Goal: Use online tool/utility: Utilize a website feature to perform a specific function

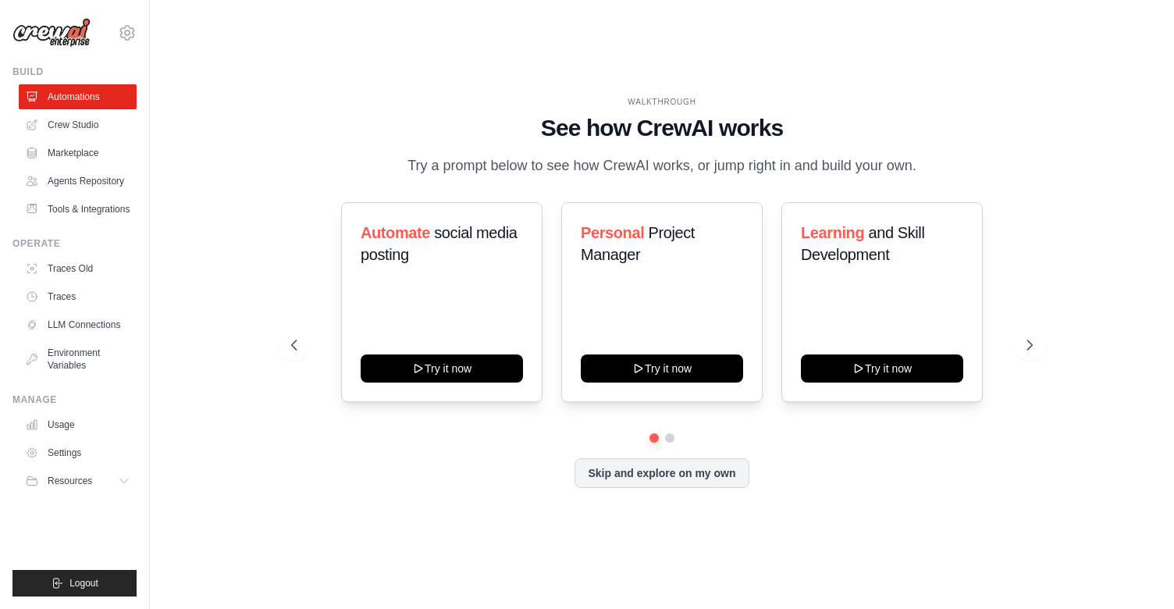
click at [672, 444] on div "Automate social media posting Try it now Personal Project Manager Try it now Le…" at bounding box center [661, 345] width 741 height 286
click at [669, 438] on button at bounding box center [669, 438] width 12 height 12
click at [652, 437] on button at bounding box center [653, 437] width 11 height 11
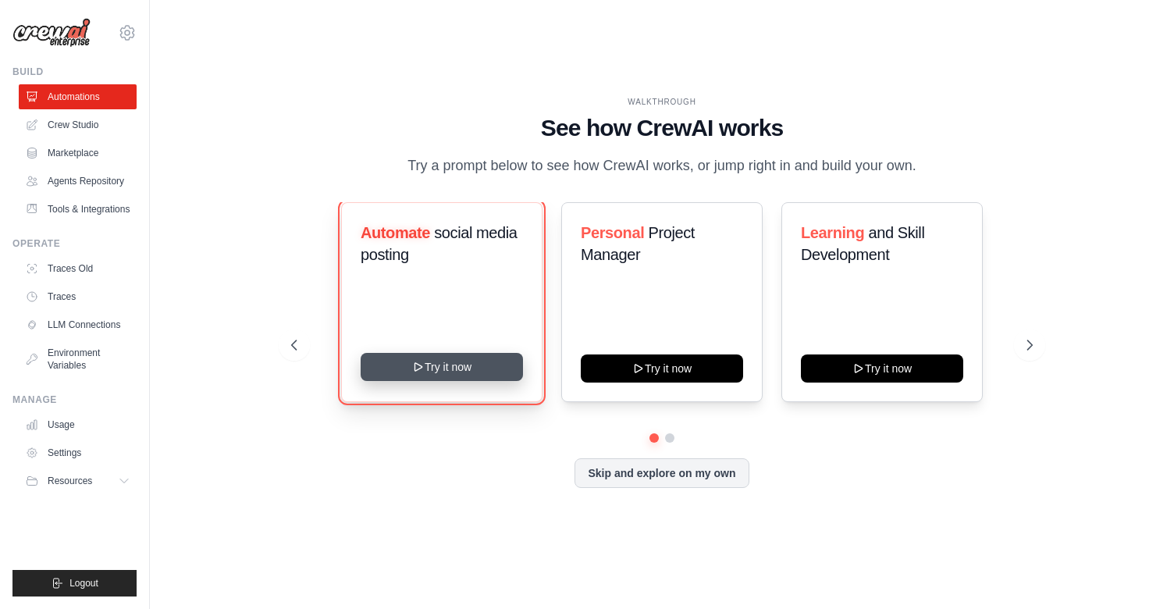
click at [432, 366] on button "Try it now" at bounding box center [441, 367] width 162 height 28
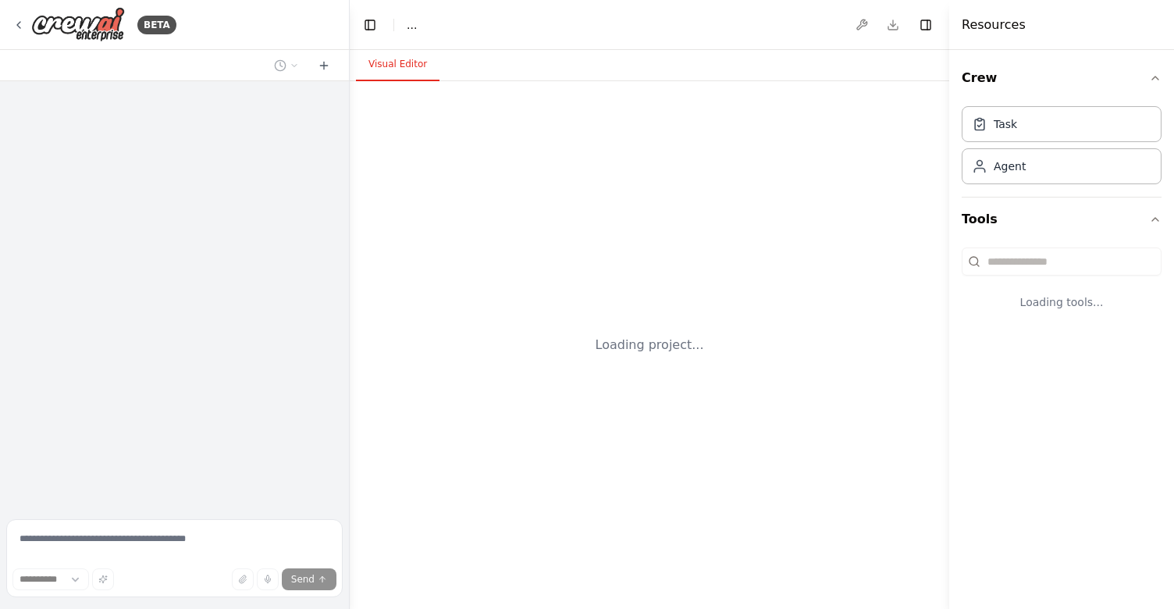
select select "****"
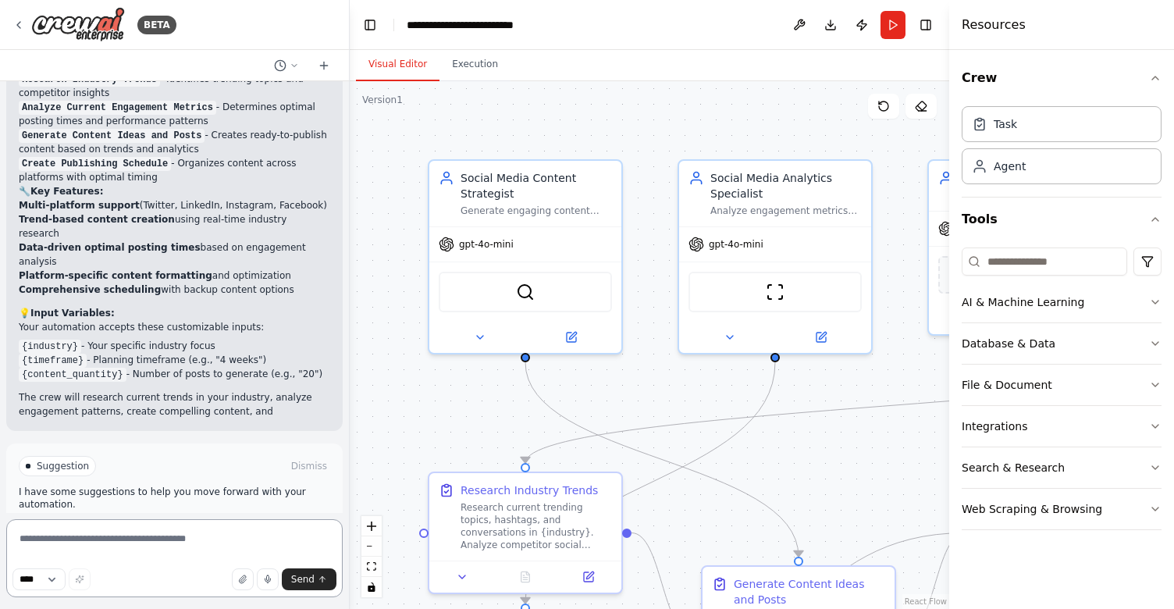
scroll to position [1632, 0]
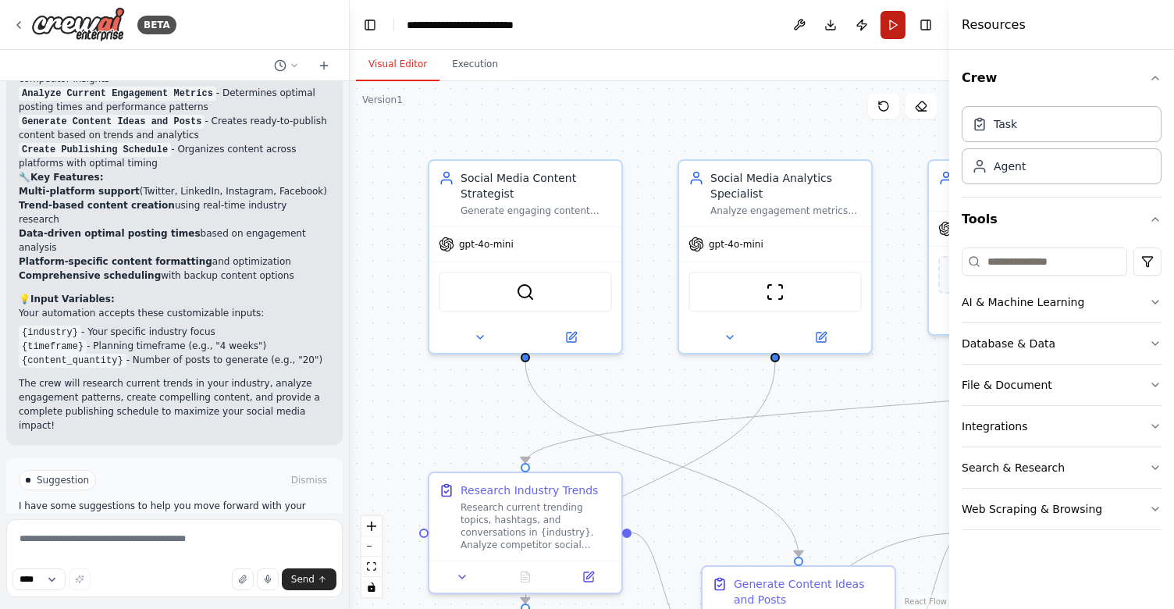
click at [890, 27] on button "Run" at bounding box center [892, 25] width 25 height 28
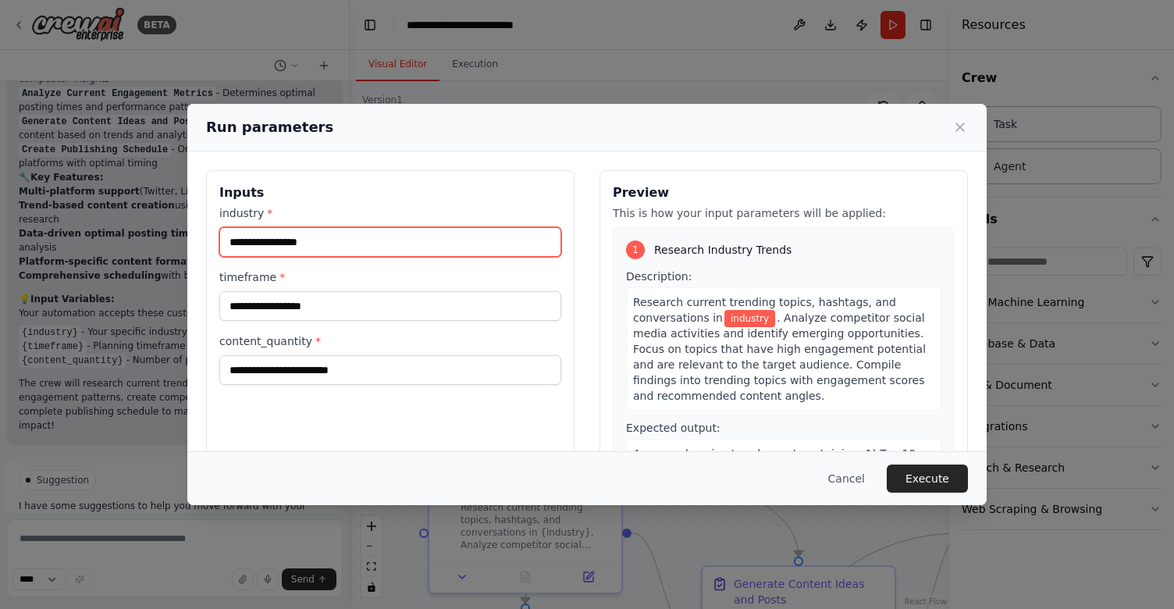
click at [396, 241] on input "industry *" at bounding box center [390, 242] width 342 height 30
type input "*"
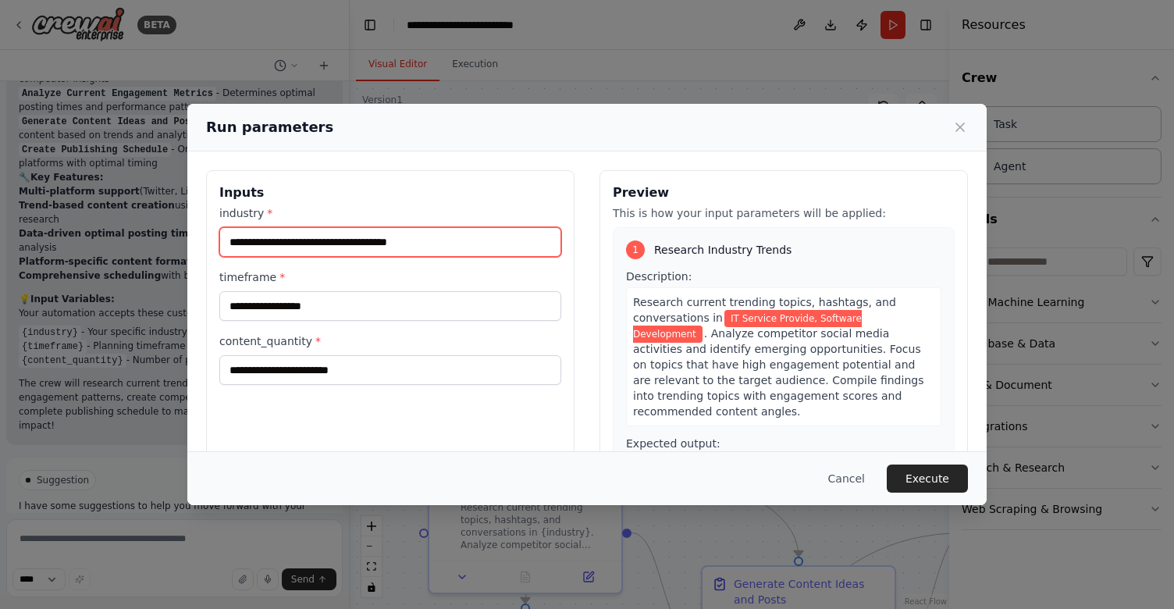
type input "**********"
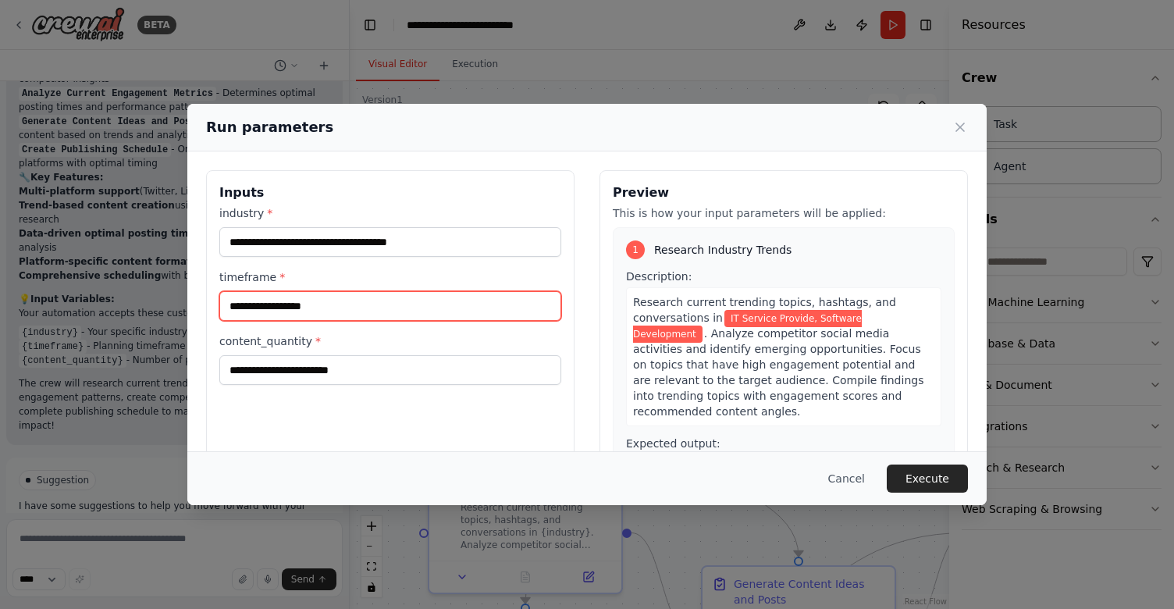
click at [282, 304] on input "timeframe *" at bounding box center [390, 306] width 342 height 30
type input "*******"
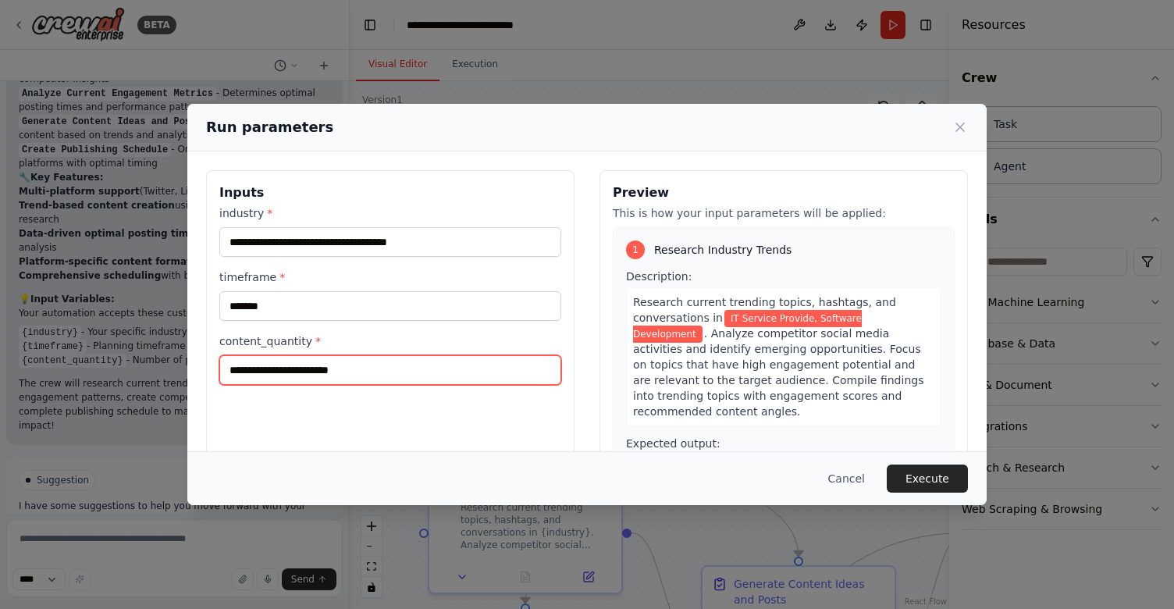
click at [307, 381] on input "content_quantity *" at bounding box center [390, 370] width 342 height 30
type input "*"
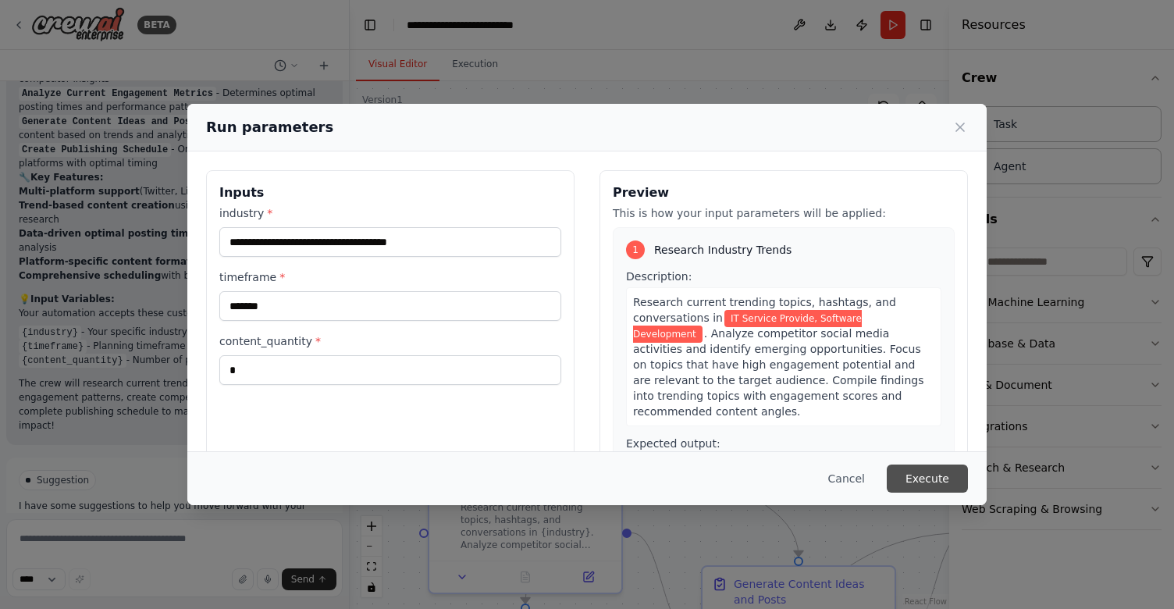
click at [918, 477] on button "Execute" at bounding box center [926, 478] width 81 height 28
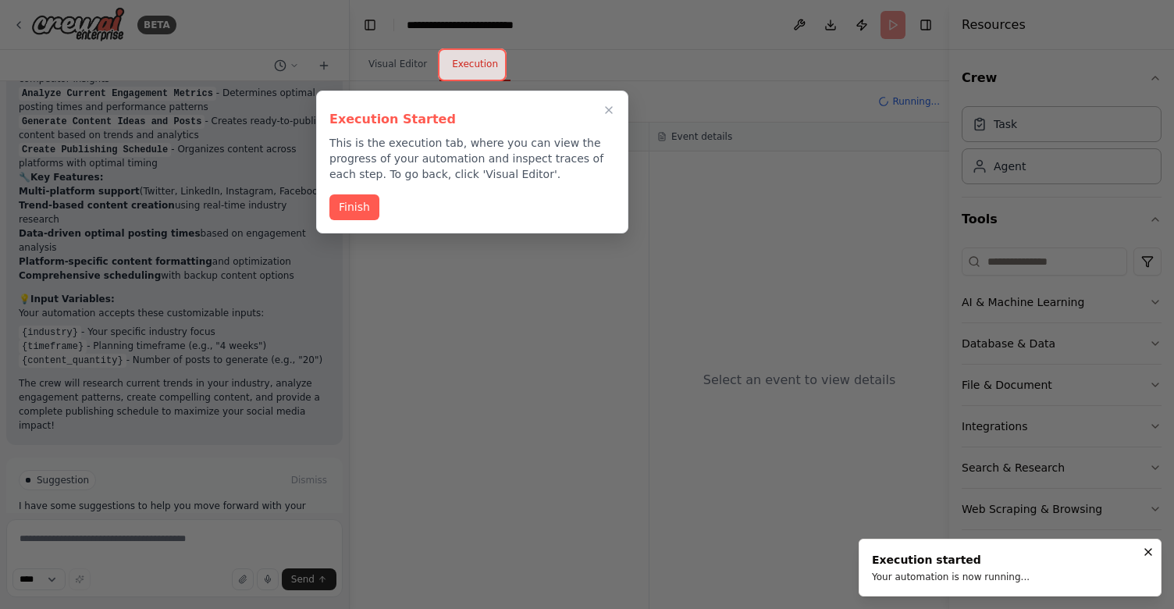
click at [913, 551] on li "Execution started Your automation is now running..." at bounding box center [1009, 567] width 303 height 58
click at [911, 577] on div "Your automation is now running..." at bounding box center [951, 576] width 158 height 12
click at [357, 219] on div "Finish" at bounding box center [472, 207] width 286 height 26
click at [356, 211] on button "Finish" at bounding box center [354, 206] width 50 height 26
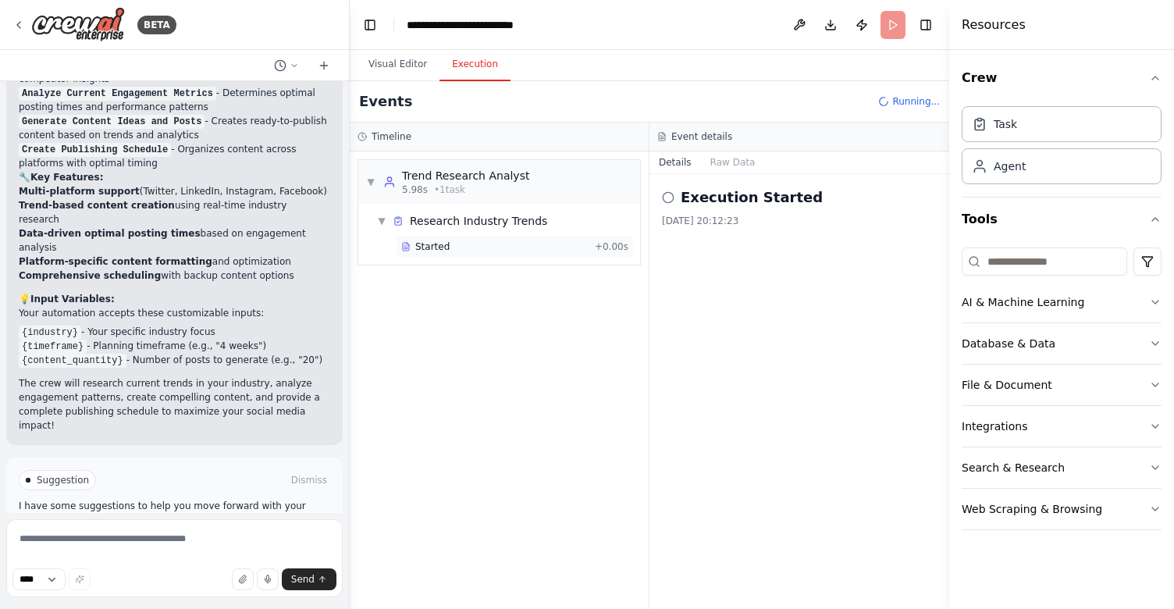
click at [439, 246] on span "Started" at bounding box center [432, 246] width 34 height 12
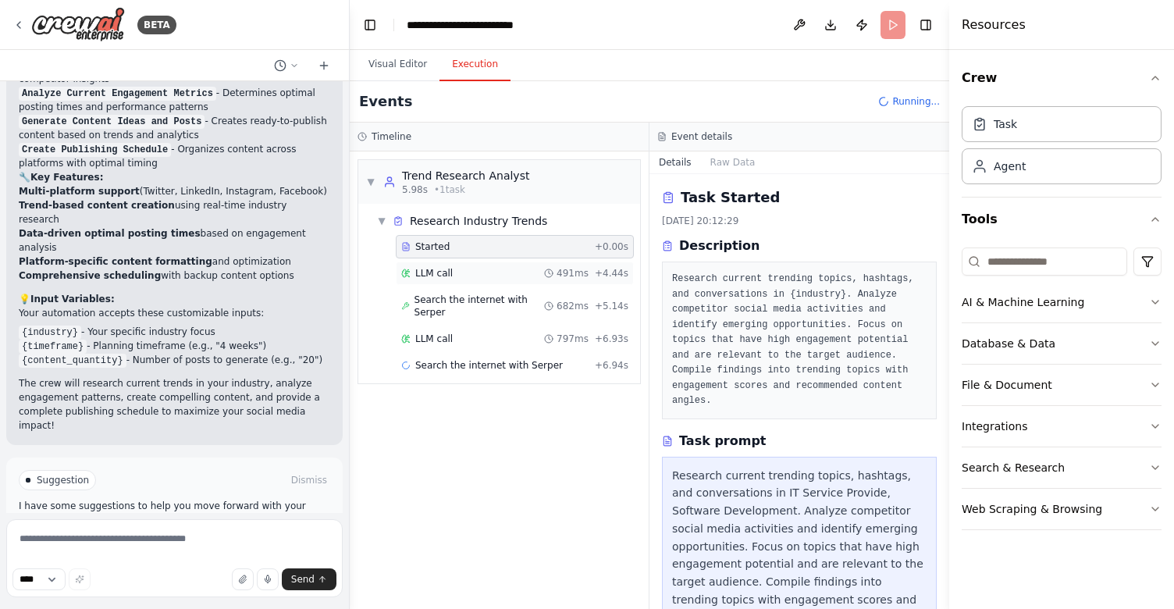
click at [446, 273] on span "LLM call" at bounding box center [433, 273] width 37 height 12
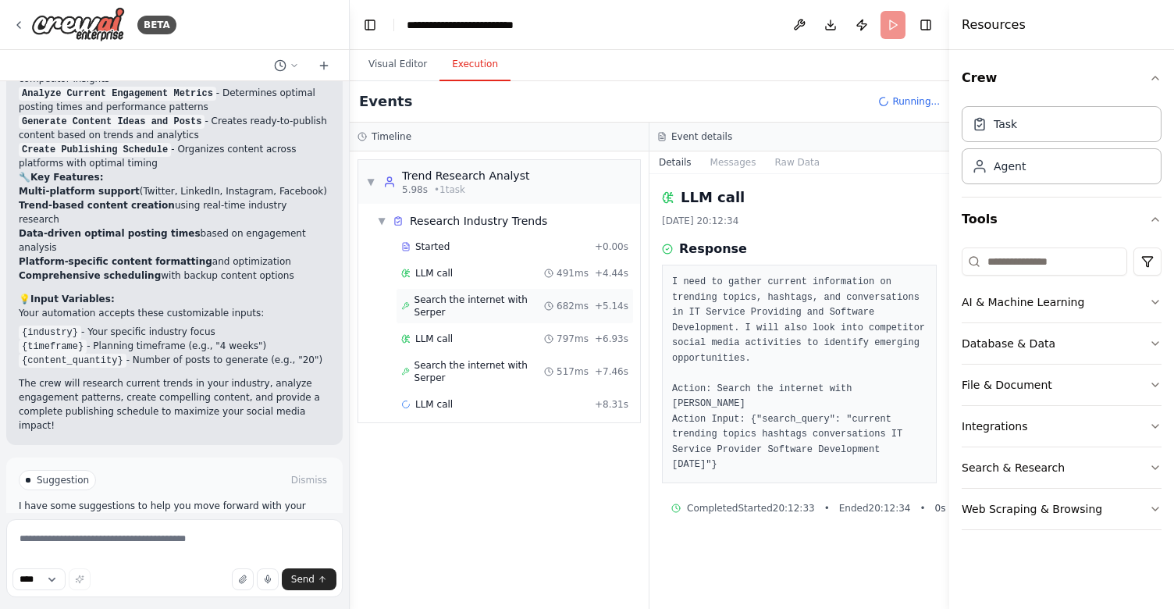
click at [449, 321] on div "Search the internet with [PERSON_NAME] 682ms + 5.14s" at bounding box center [515, 306] width 238 height 36
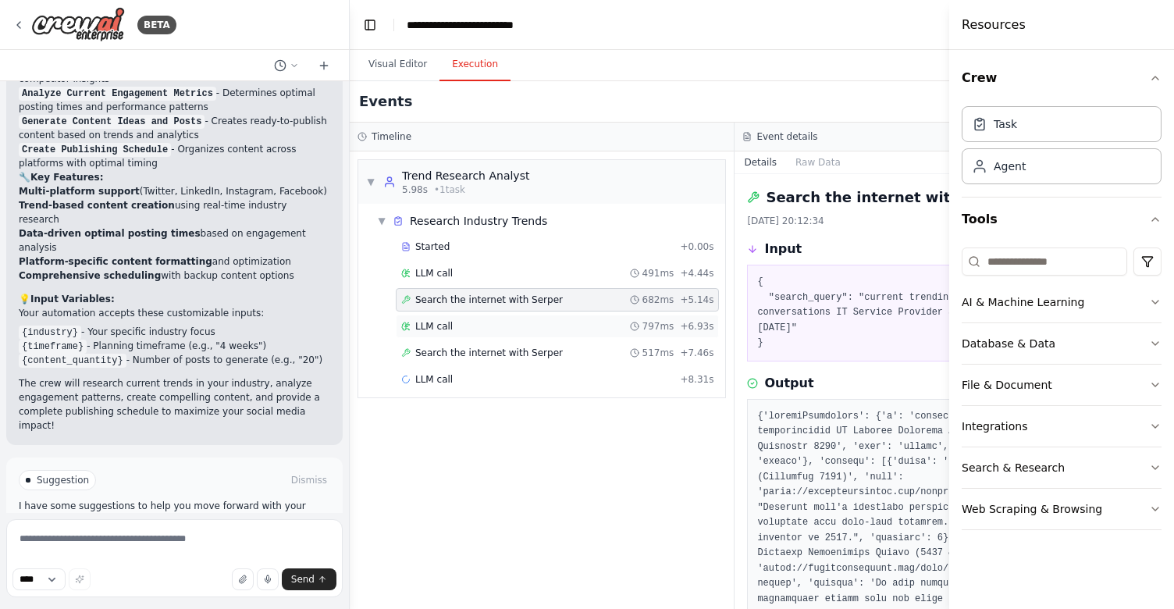
click at [451, 329] on span "LLM call" at bounding box center [433, 326] width 37 height 12
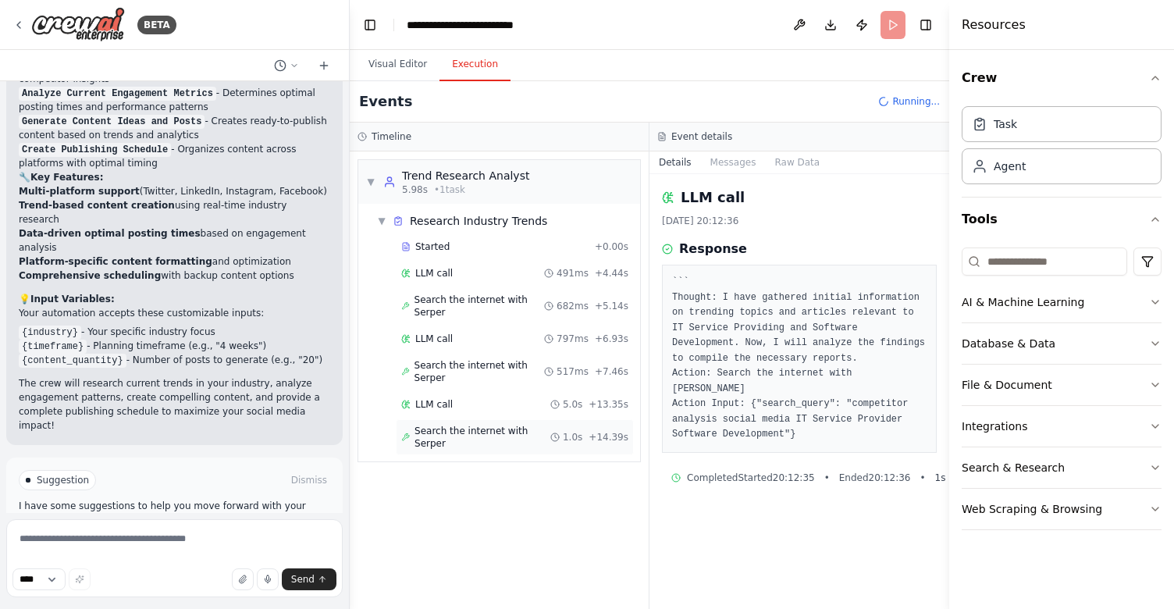
click at [492, 421] on div "Search the internet with [PERSON_NAME] 1.0s + 14.39s" at bounding box center [515, 437] width 238 height 36
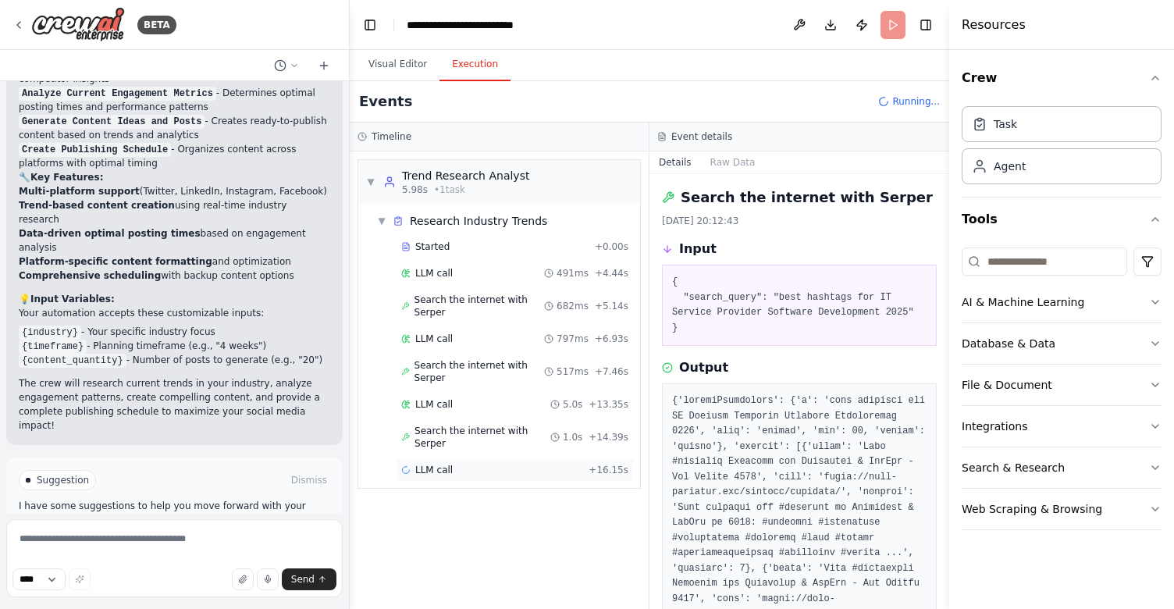
click at [499, 463] on div "LLM call + 16.15s" at bounding box center [514, 469] width 227 height 12
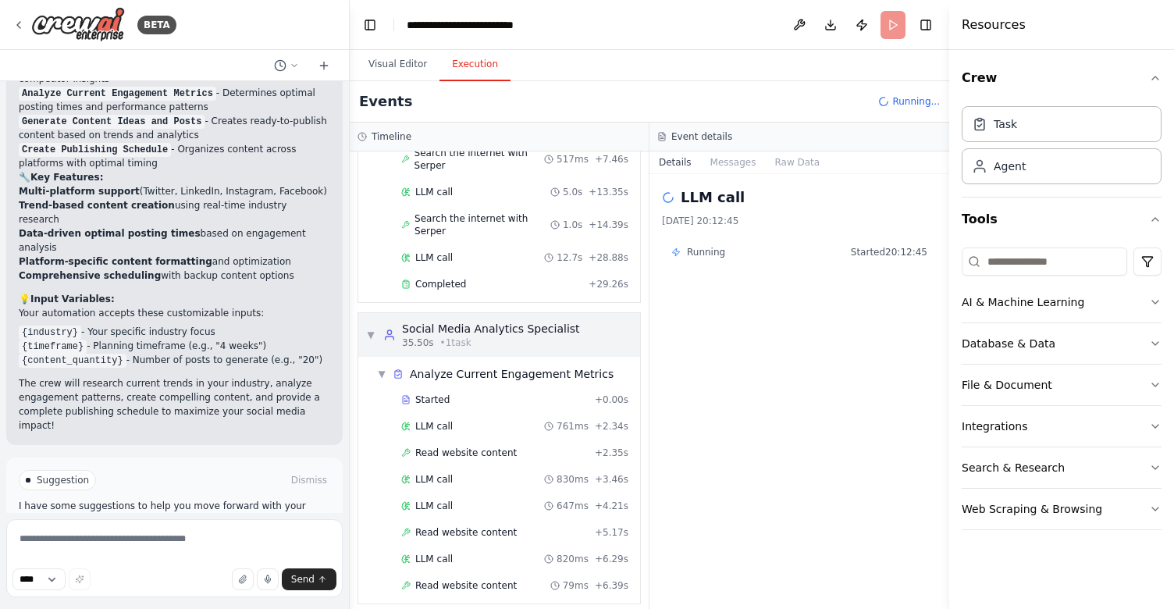
scroll to position [215, 0]
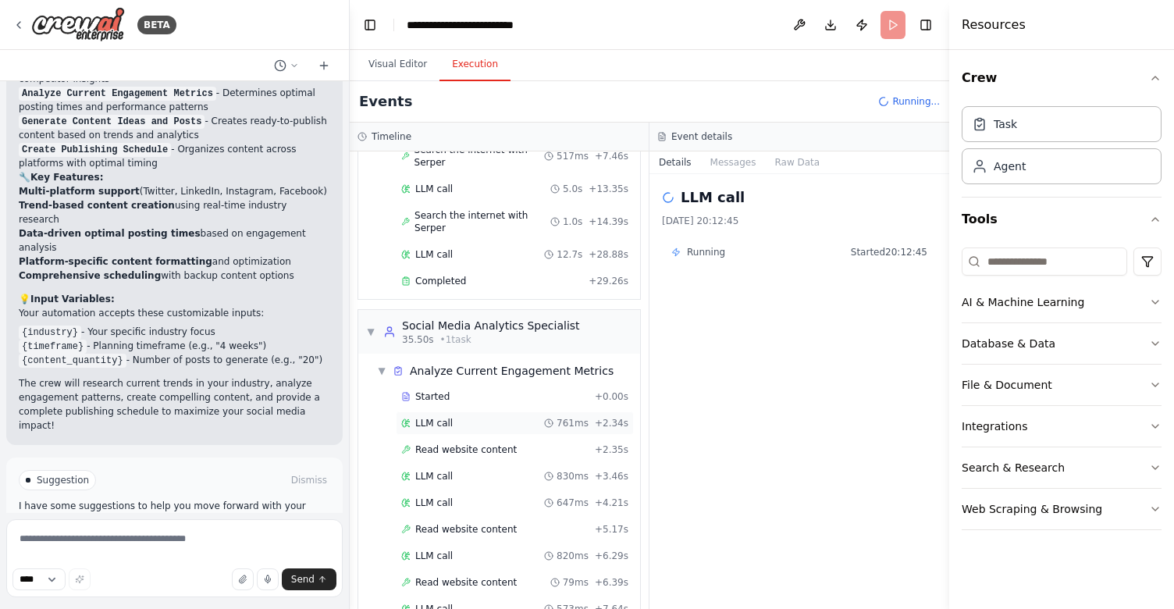
click at [474, 417] on div "LLM call 761ms + 2.34s" at bounding box center [515, 422] width 238 height 23
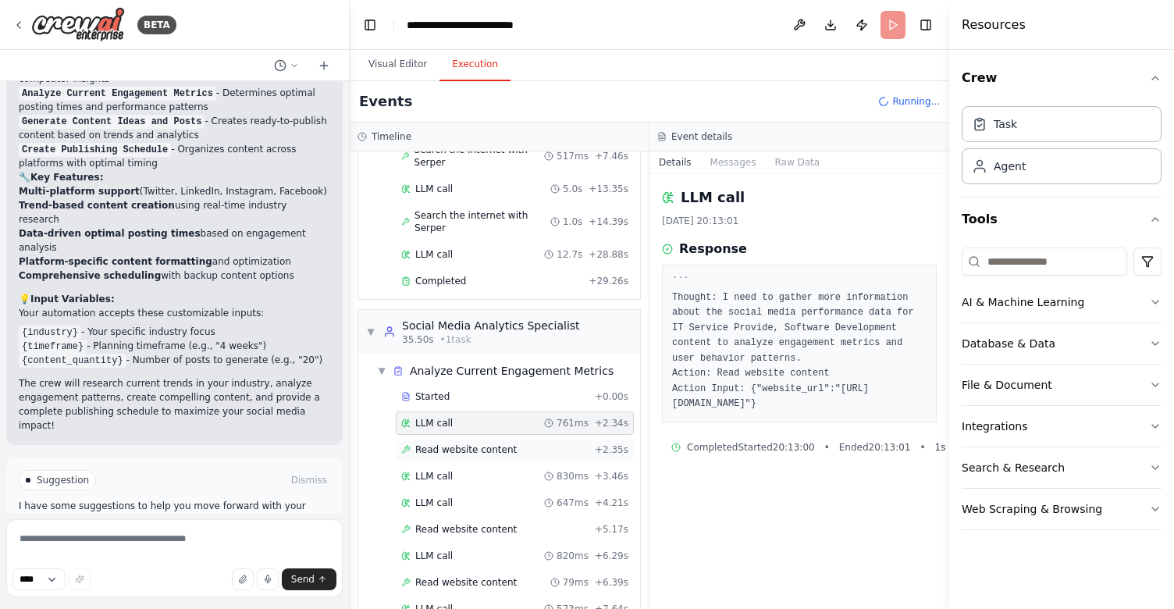
click at [474, 446] on div "Read website content + 2.35s" at bounding box center [515, 449] width 238 height 23
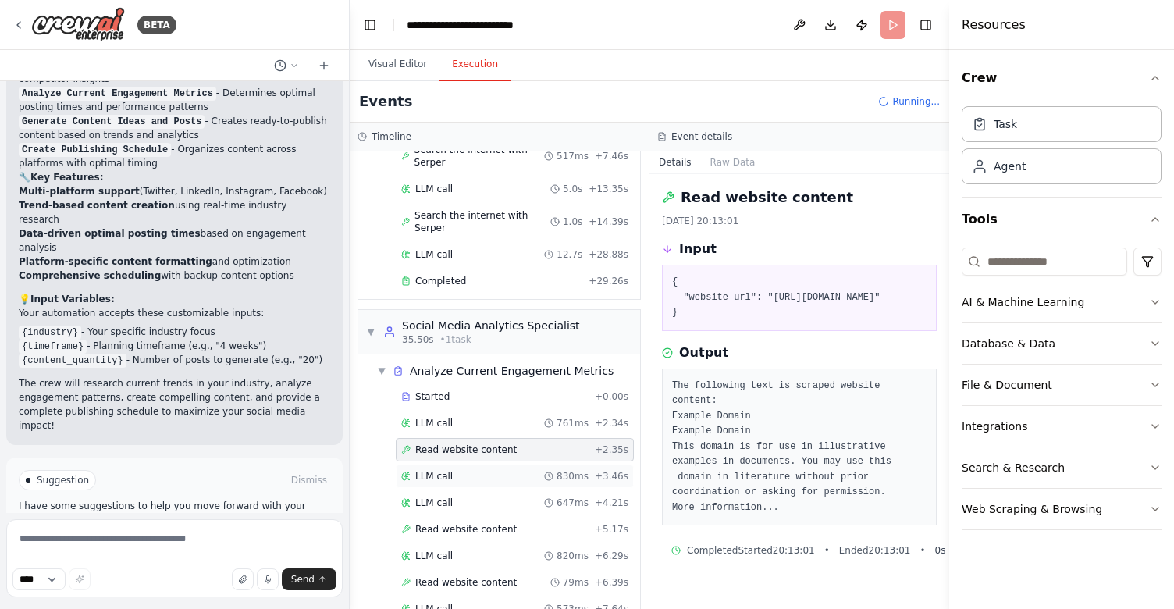
click at [476, 470] on div "LLM call 830ms + 3.46s" at bounding box center [514, 476] width 227 height 12
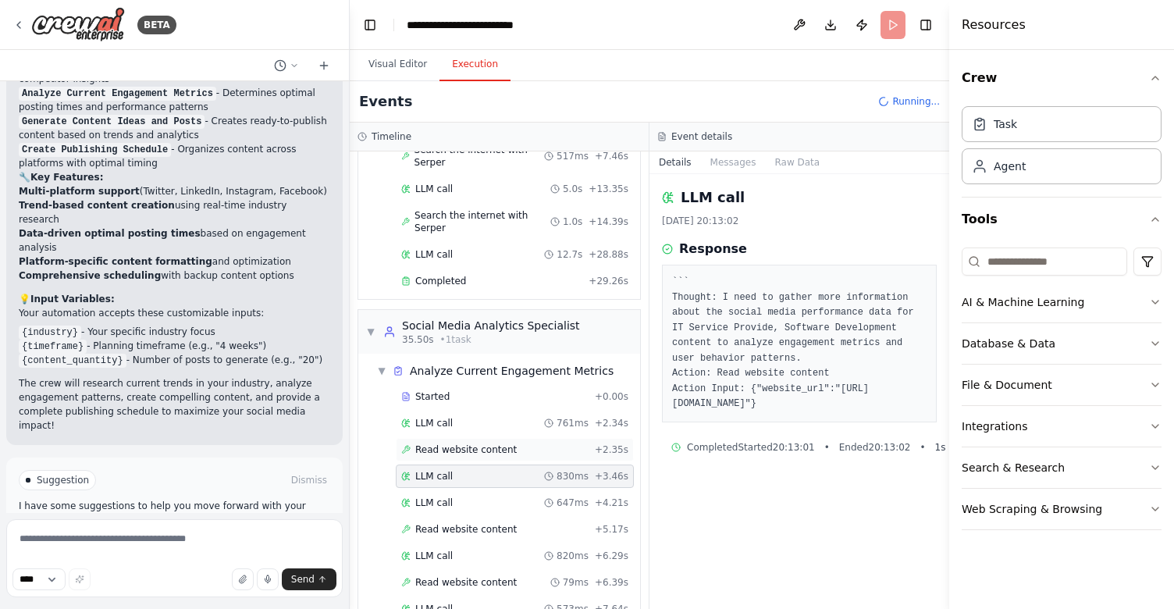
click at [478, 443] on span "Read website content" at bounding box center [465, 449] width 101 height 12
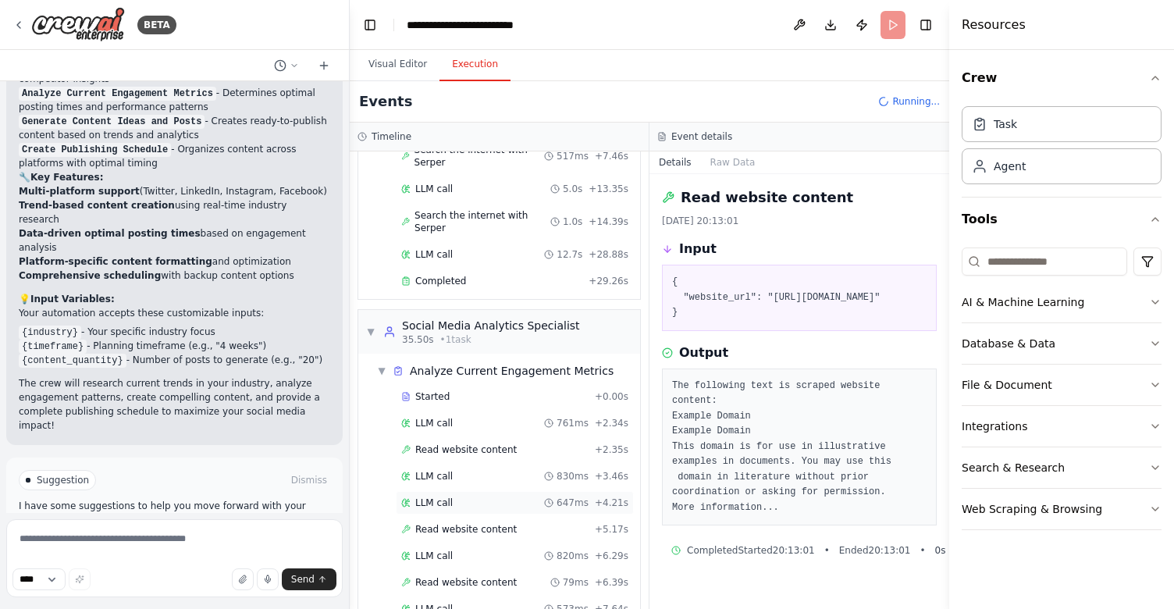
scroll to position [345, 0]
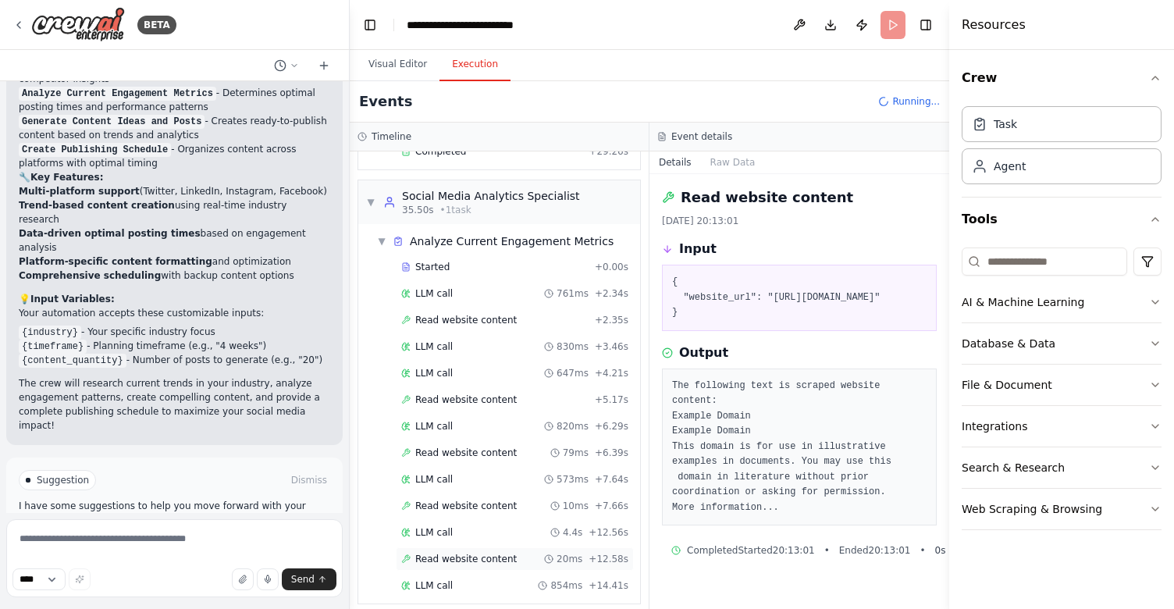
click at [475, 552] on span "Read website content" at bounding box center [465, 558] width 101 height 12
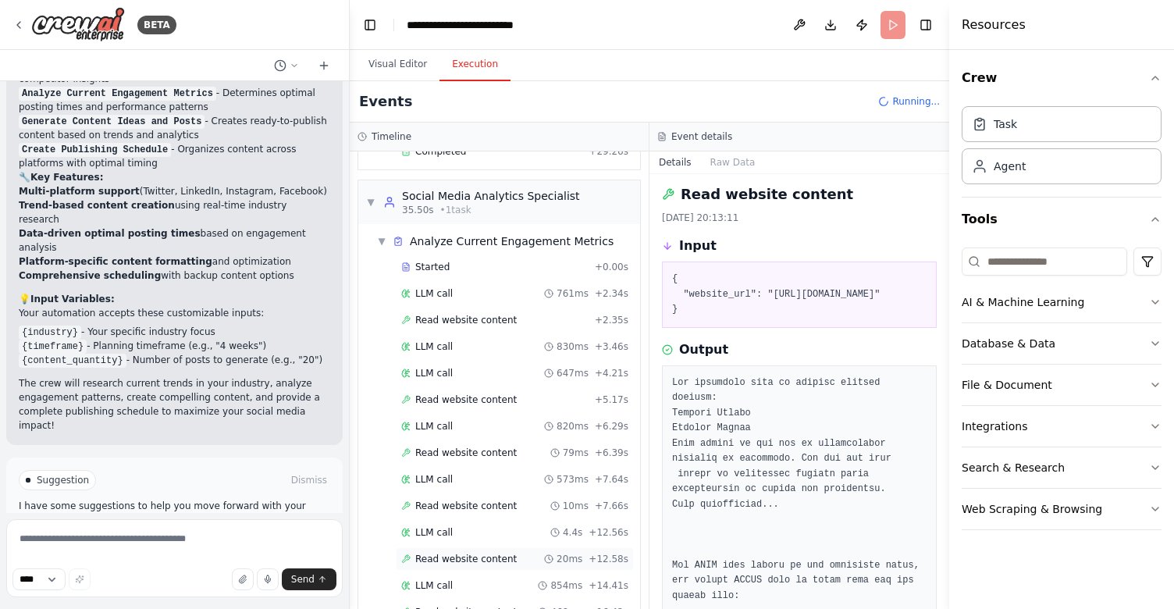
scroll to position [371, 0]
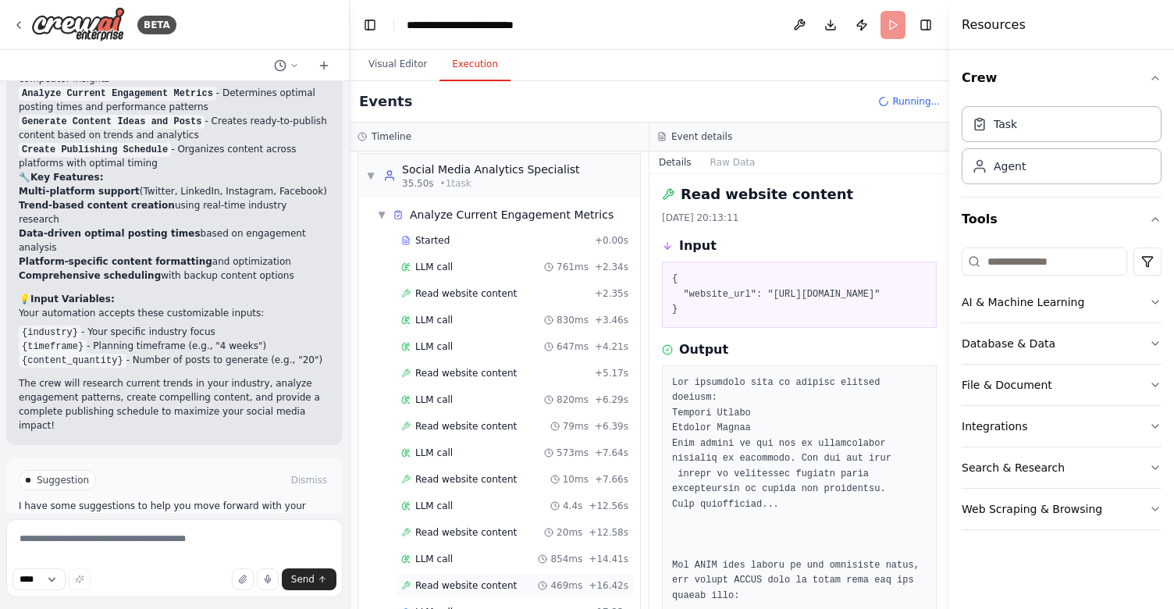
click at [475, 574] on div "Read website content 469ms + 16.42s" at bounding box center [515, 585] width 238 height 23
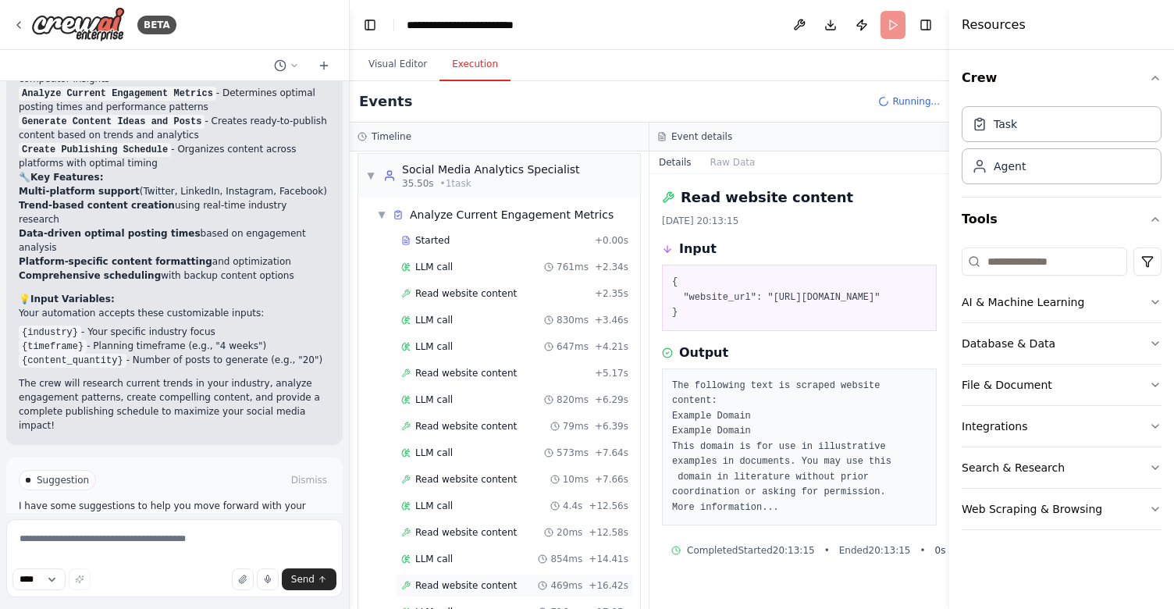
scroll to position [424, 0]
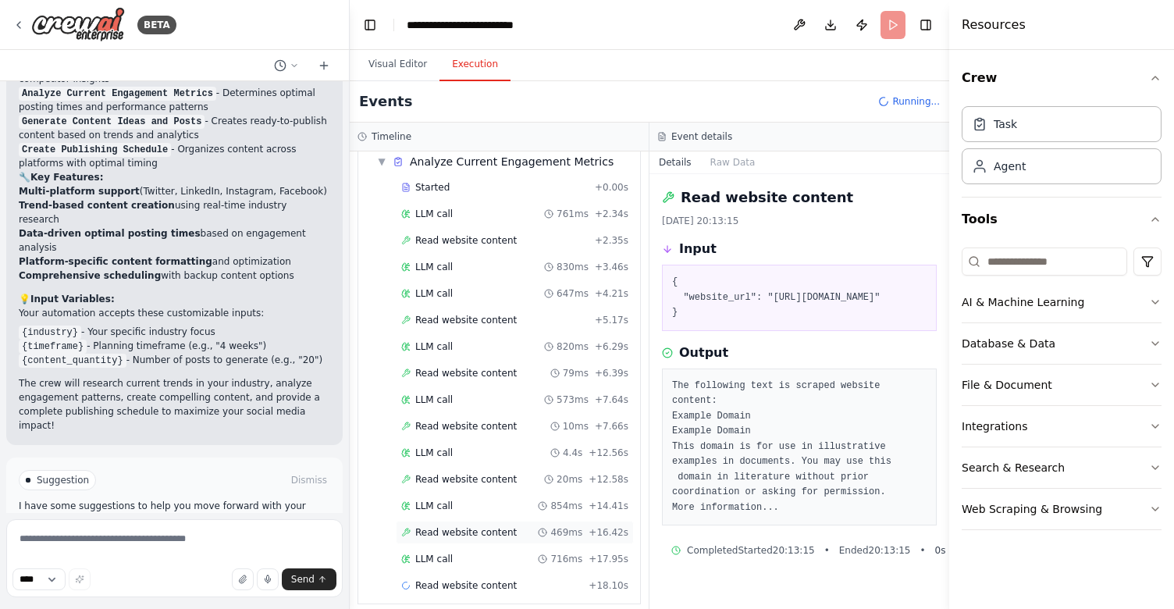
click at [475, 574] on div "Read website content + 18.10s" at bounding box center [515, 585] width 238 height 23
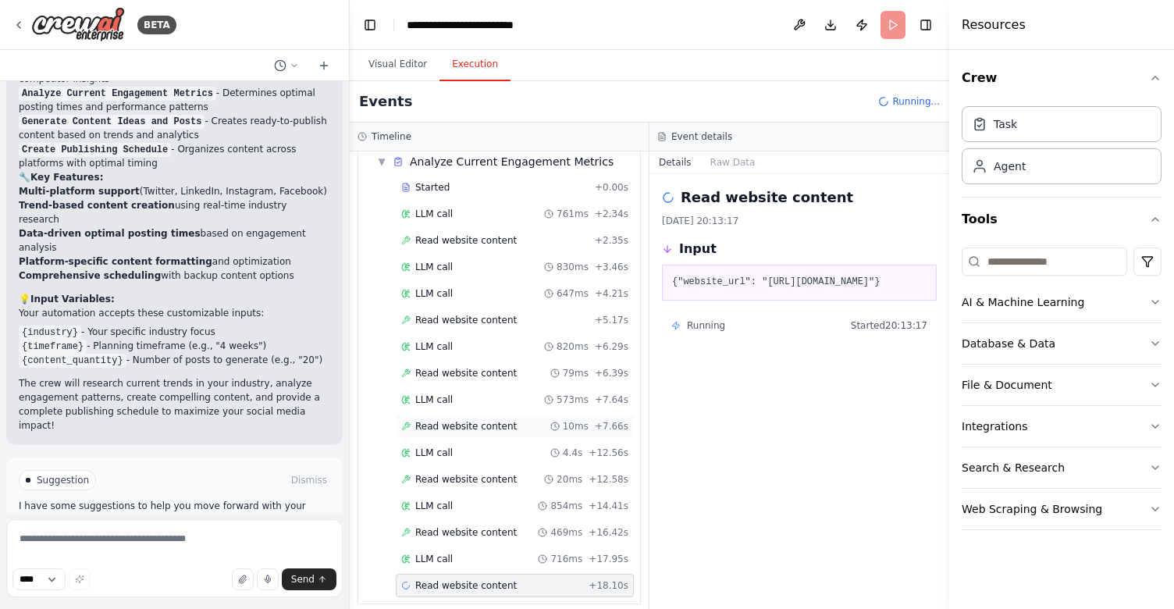
scroll to position [0, 0]
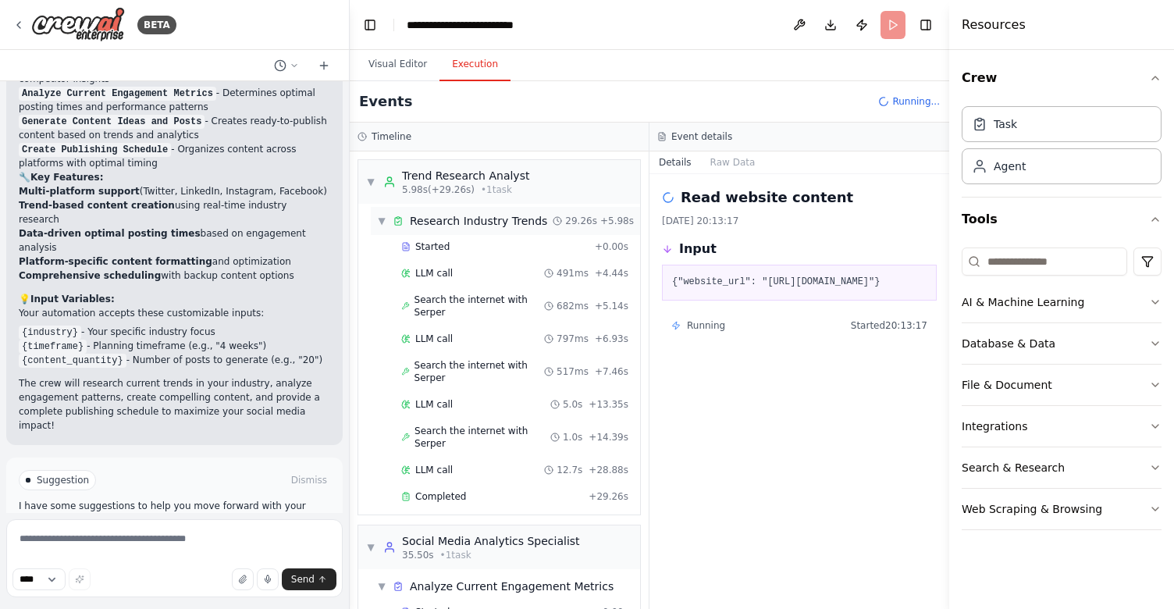
click at [379, 223] on span "▼" at bounding box center [381, 221] width 9 height 12
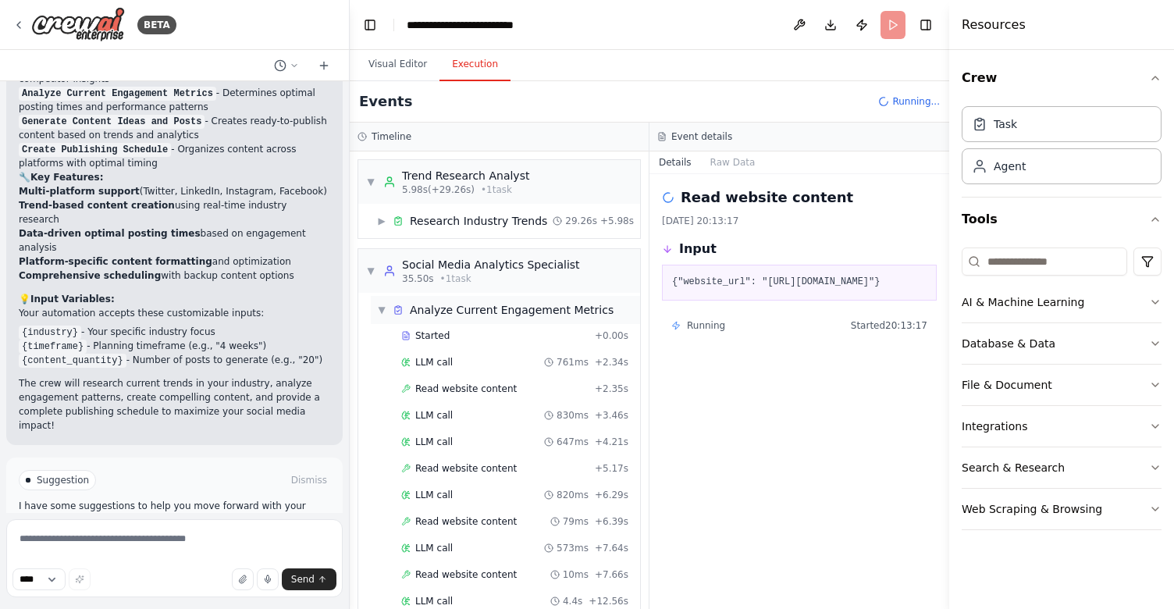
click at [380, 306] on span "▼" at bounding box center [381, 310] width 9 height 12
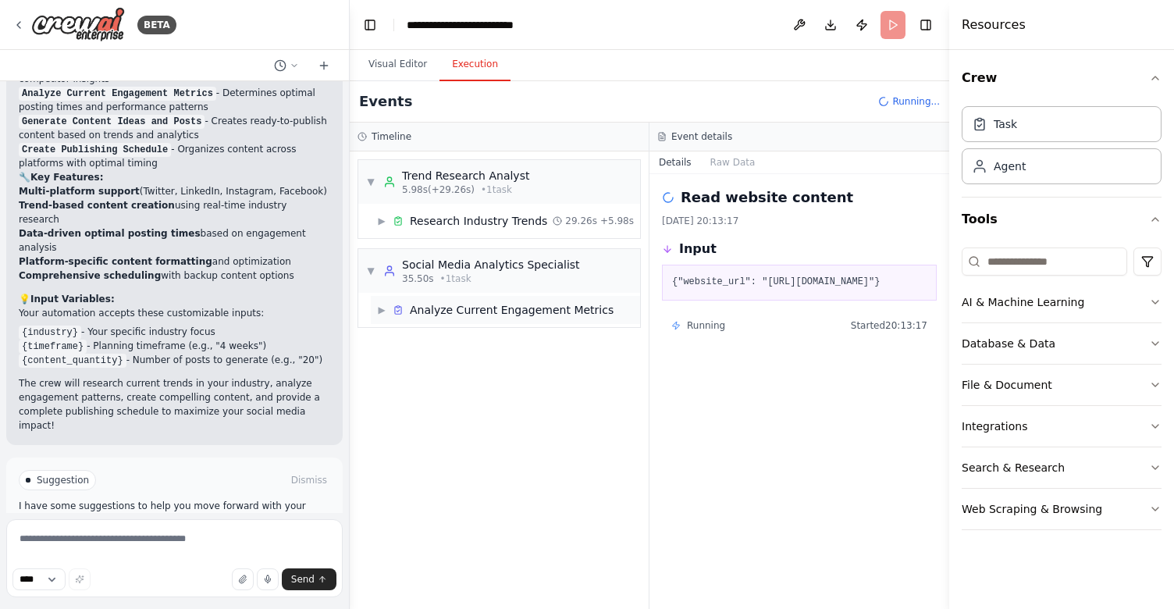
click at [387, 313] on div "▶ Analyze Current Engagement Metrics" at bounding box center [495, 310] width 236 height 16
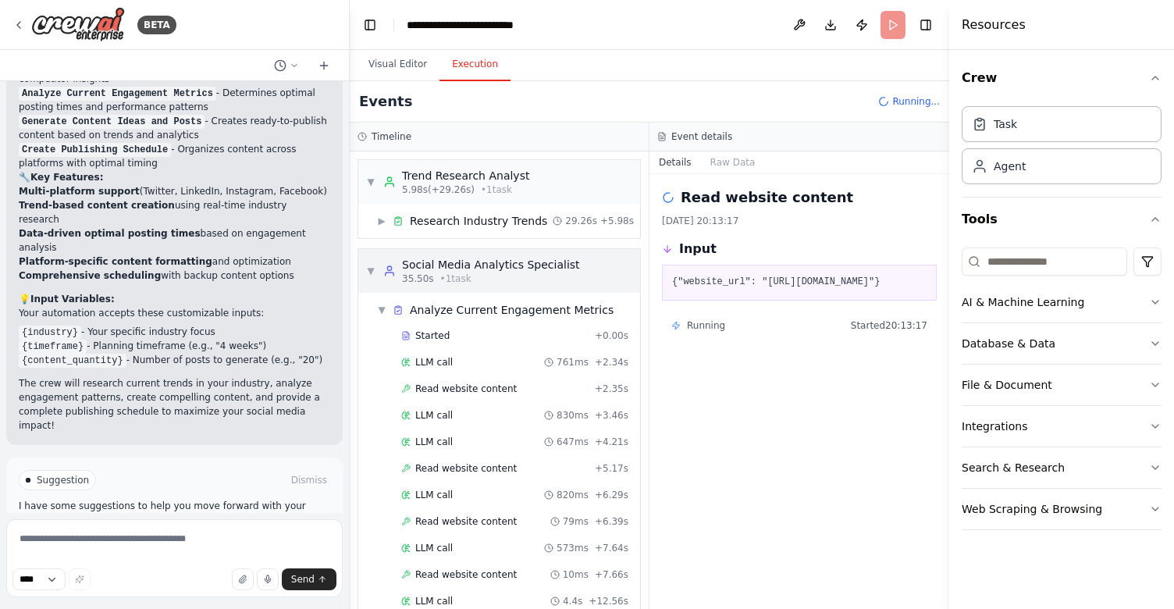
click at [365, 273] on div "▼ Social Media Analytics Specialist 35.50s • 1 task" at bounding box center [499, 271] width 282 height 44
click at [363, 193] on div "▼ Trend Research Analyst 5.98s (+29.26s) • 1 task" at bounding box center [499, 182] width 282 height 44
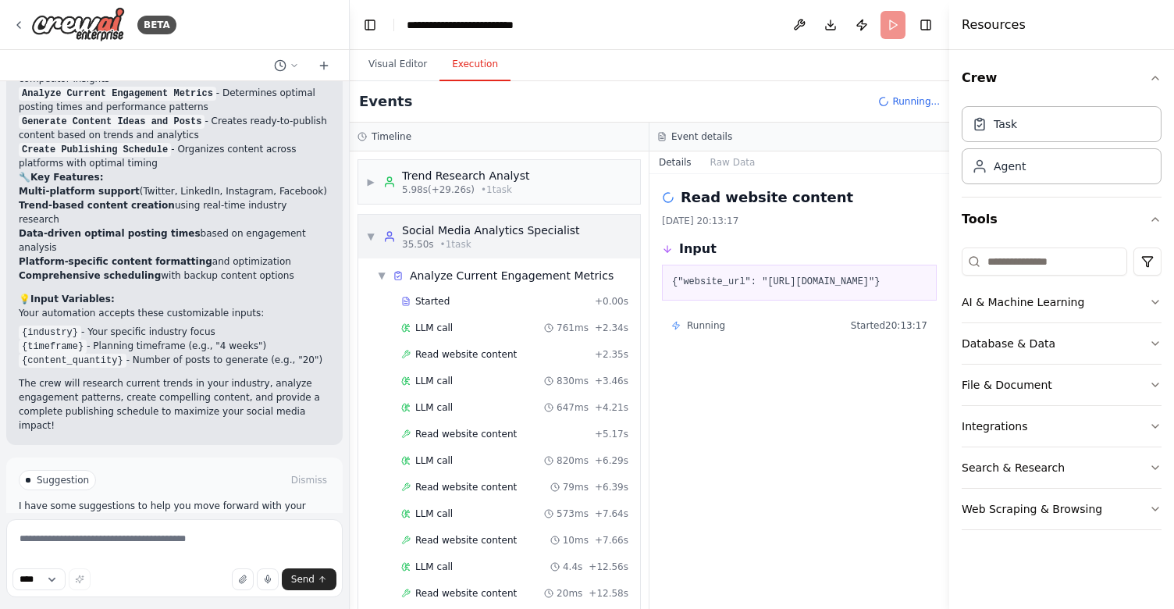
click at [364, 243] on div "▼ Social Media Analytics Specialist 35.50s • 1 task" at bounding box center [499, 237] width 282 height 44
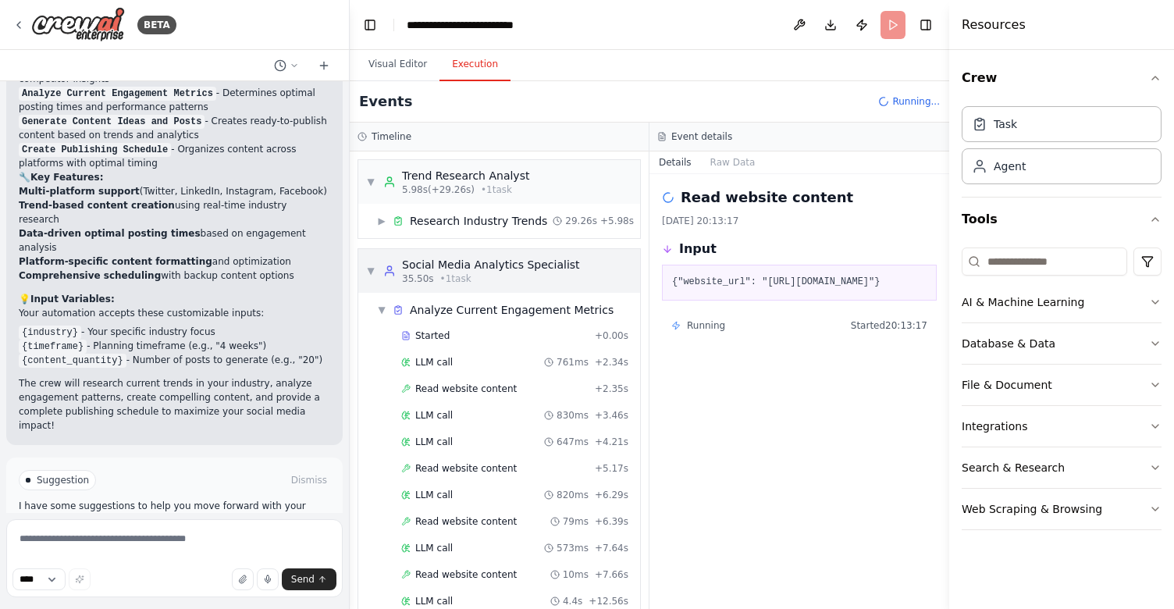
click at [375, 275] on span "▼" at bounding box center [370, 271] width 9 height 12
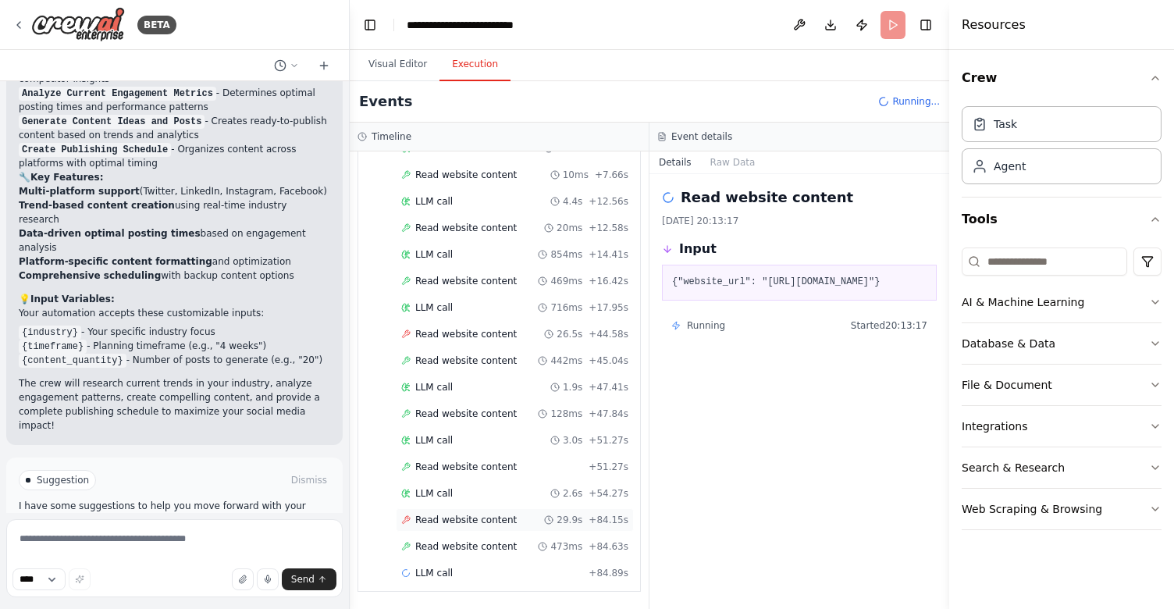
click at [470, 526] on div "Read website content 29.9s + 84.15s" at bounding box center [515, 519] width 238 height 23
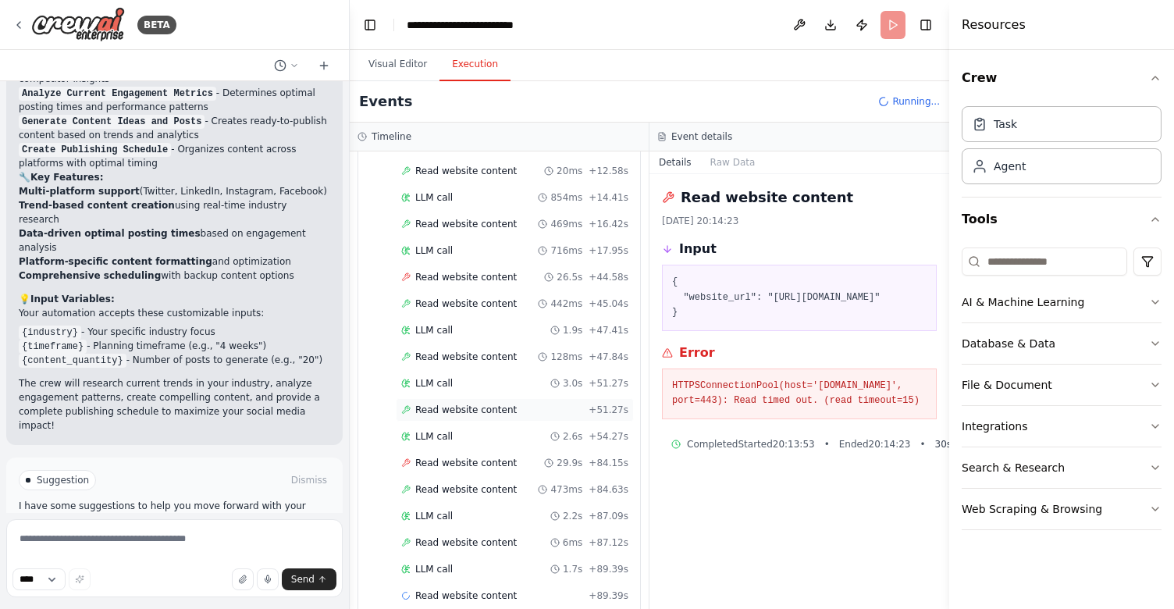
scroll to position [479, 0]
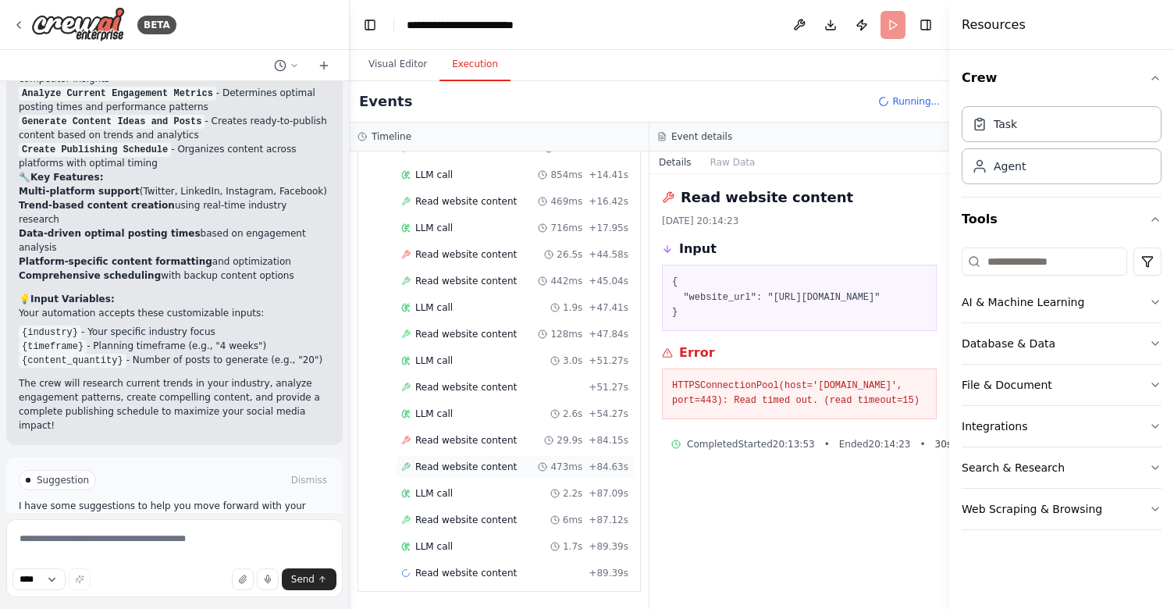
click at [461, 476] on div "Read website content 473ms + 84.63s" at bounding box center [515, 466] width 238 height 23
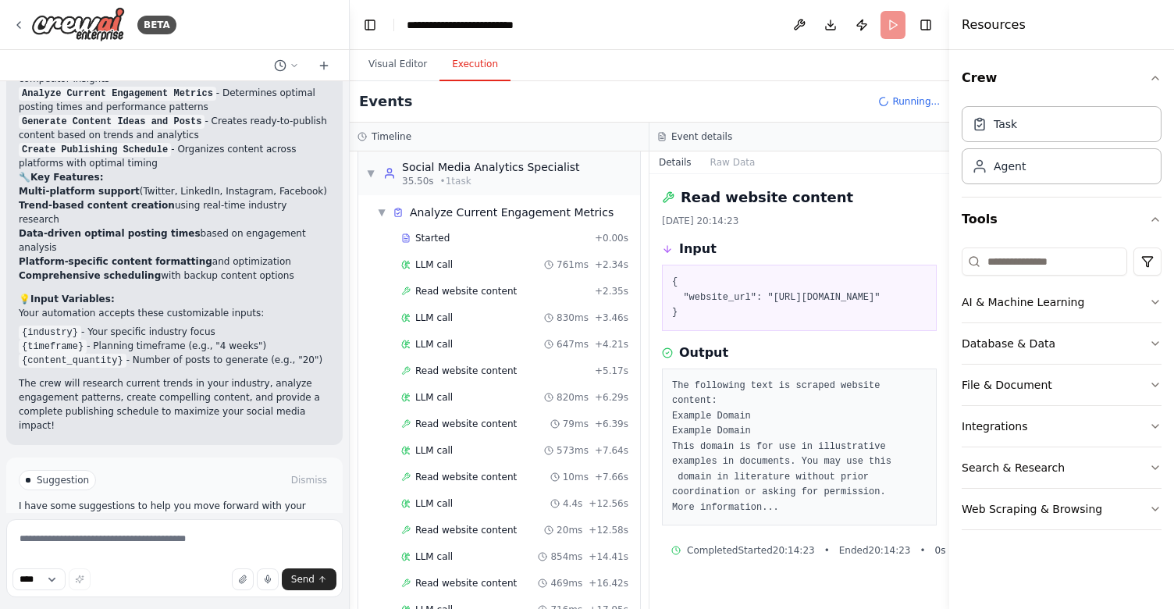
scroll to position [0, 0]
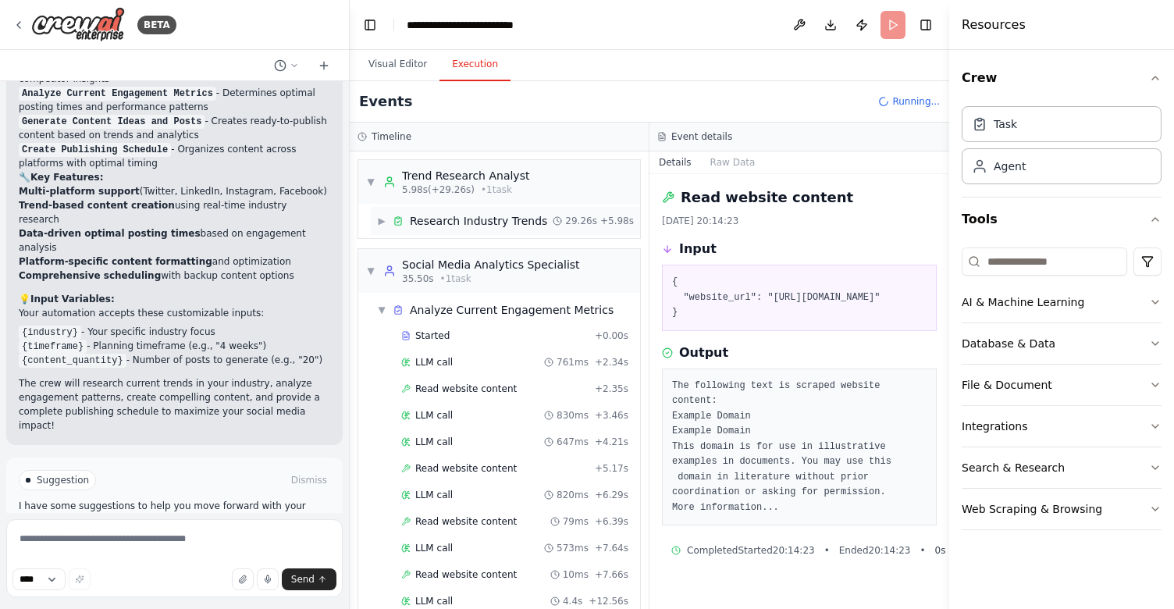
click at [462, 215] on span "Research Industry Trends" at bounding box center [478, 221] width 137 height 16
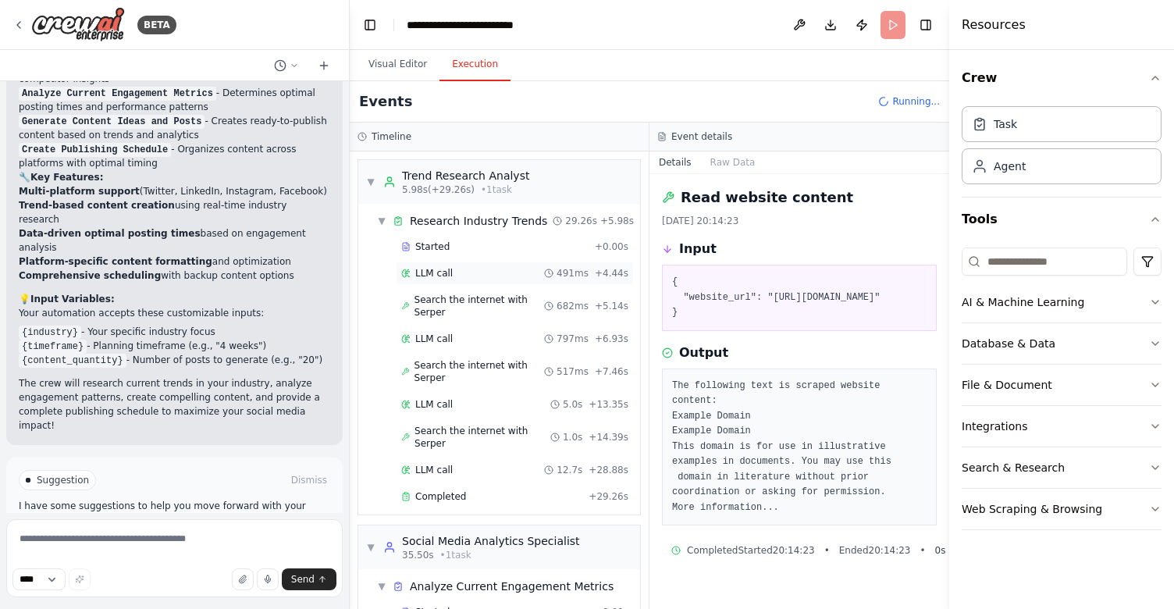
click at [478, 272] on div "LLM call 491ms + 4.44s" at bounding box center [514, 273] width 227 height 12
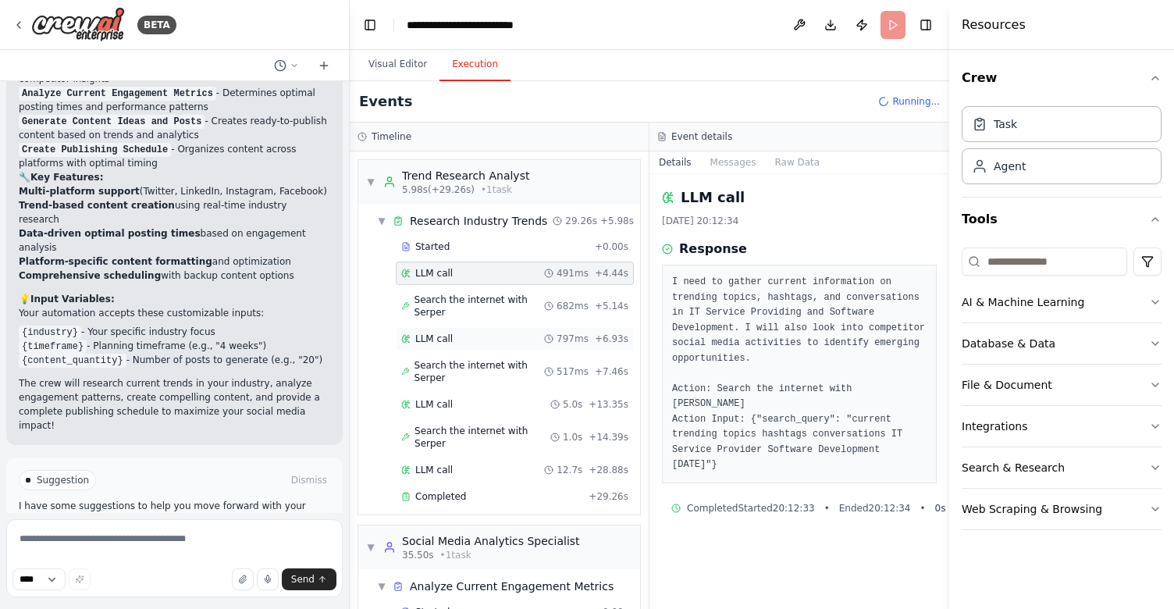
click at [478, 334] on div "LLM call 797ms + 6.93s" at bounding box center [514, 338] width 227 height 12
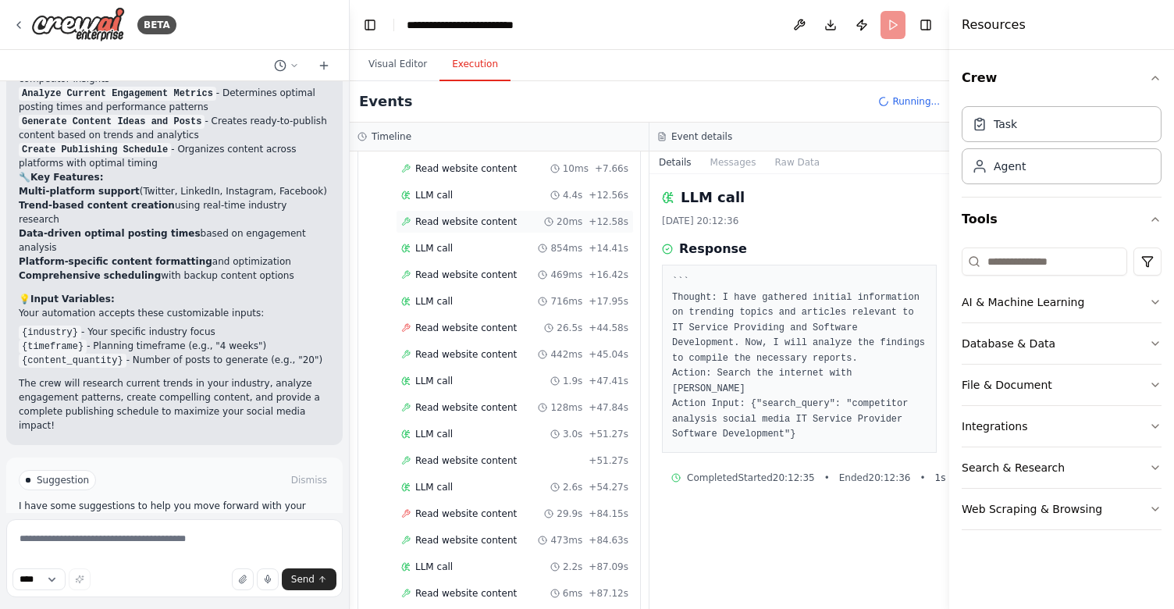
scroll to position [743, 0]
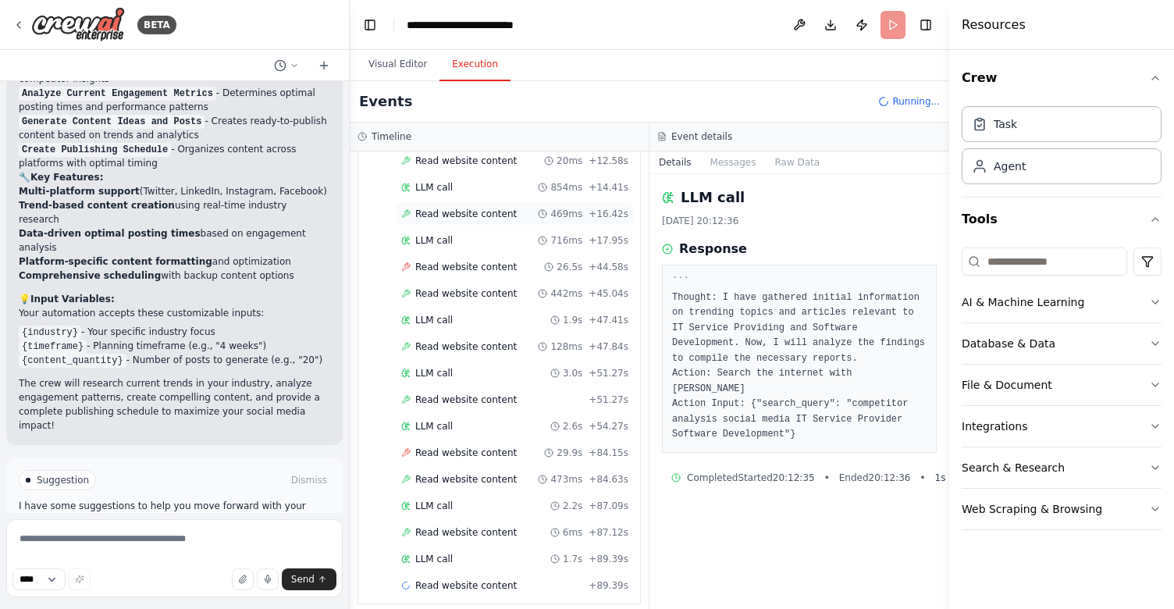
click at [437, 208] on span "Read website content" at bounding box center [465, 214] width 101 height 12
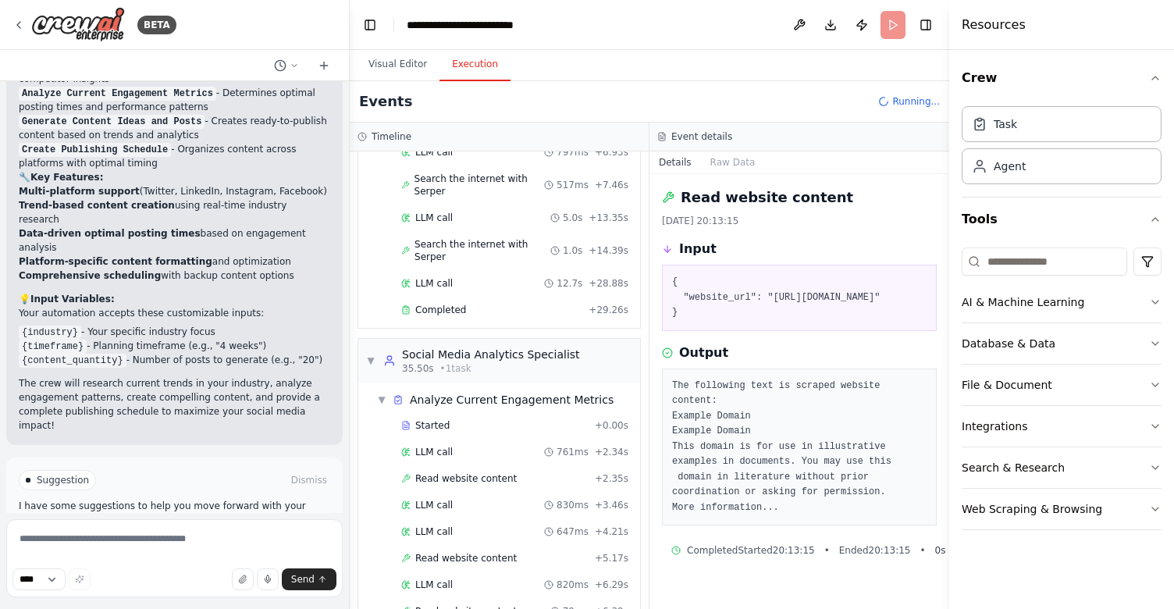
scroll to position [178, 0]
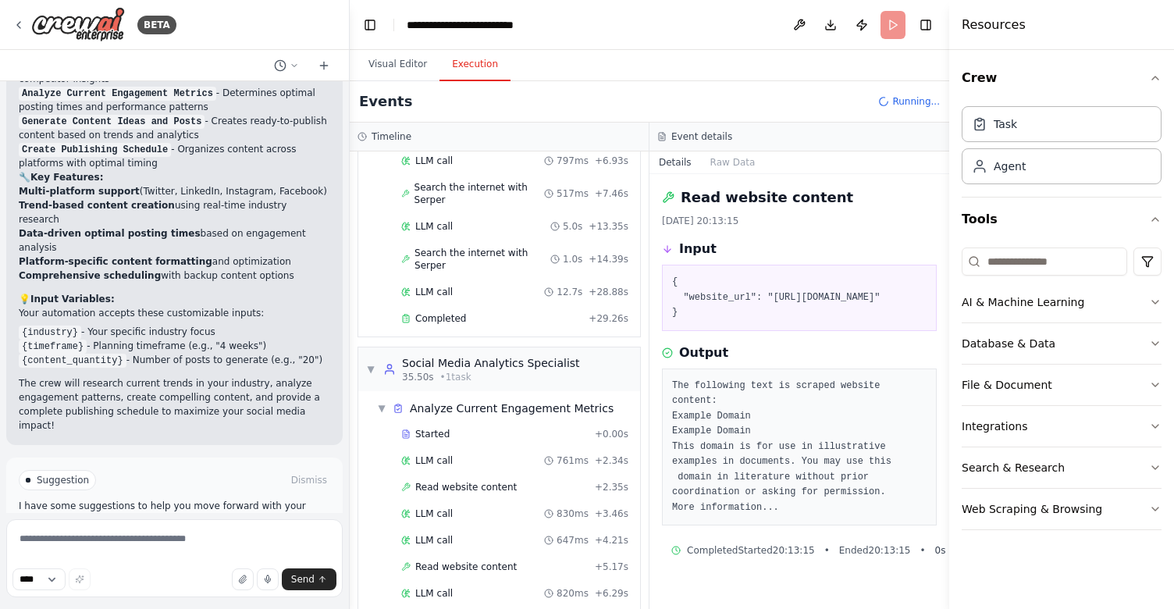
click at [378, 422] on div "Started + 0.00s" at bounding box center [502, 433] width 263 height 23
click at [395, 403] on icon at bounding box center [397, 408] width 11 height 11
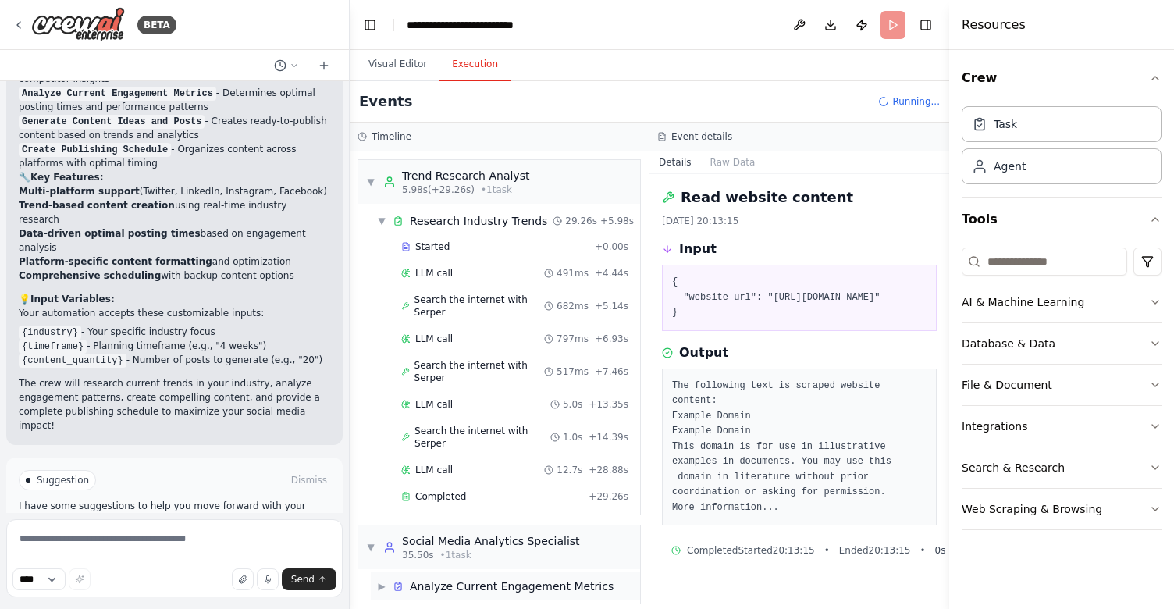
click at [563, 578] on span "Analyze Current Engagement Metrics" at bounding box center [512, 586] width 204 height 16
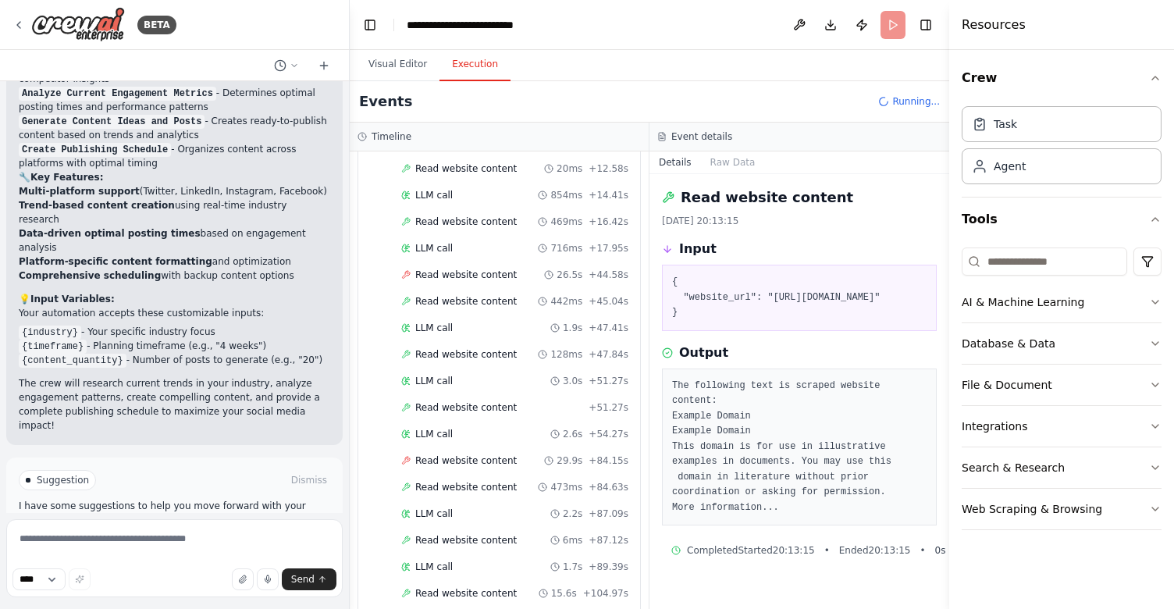
scroll to position [796, 0]
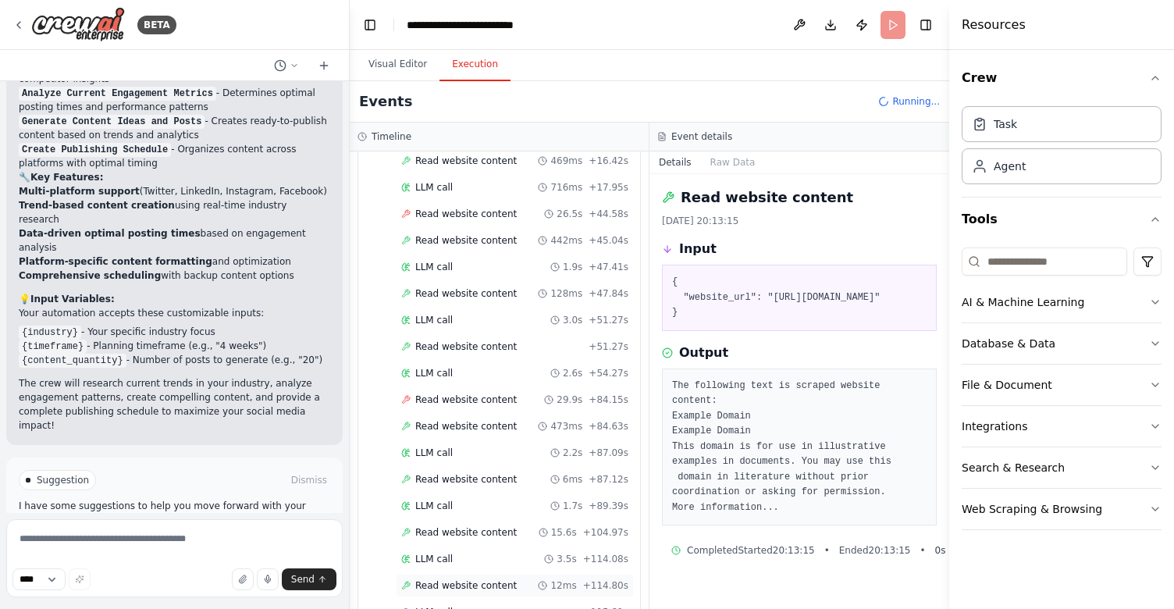
click at [498, 579] on span "Read website content" at bounding box center [465, 585] width 101 height 12
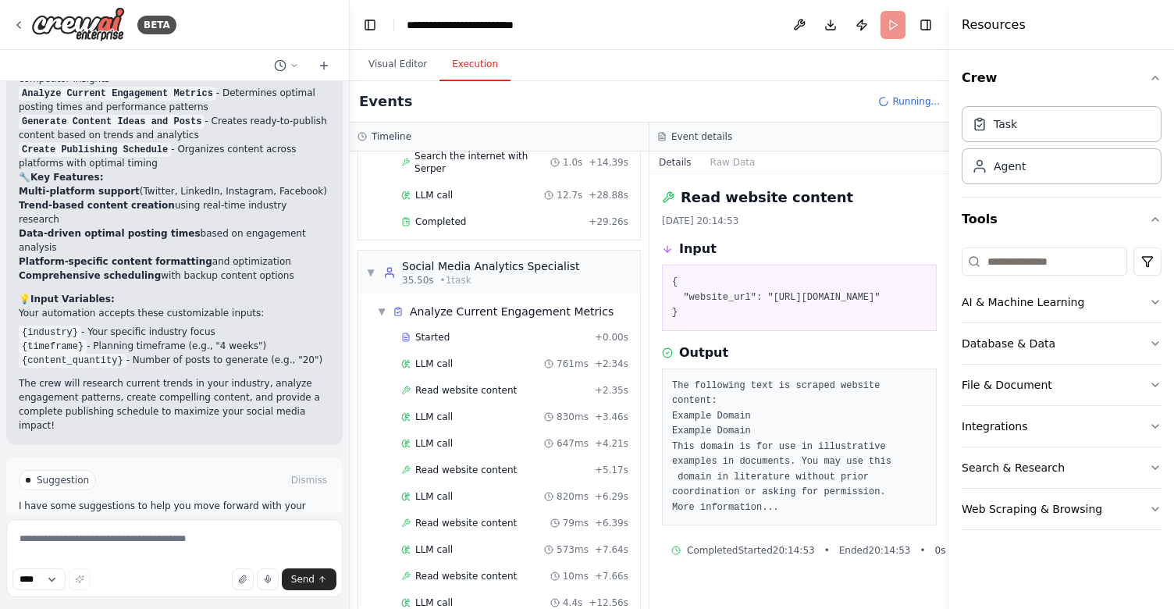
scroll to position [0, 0]
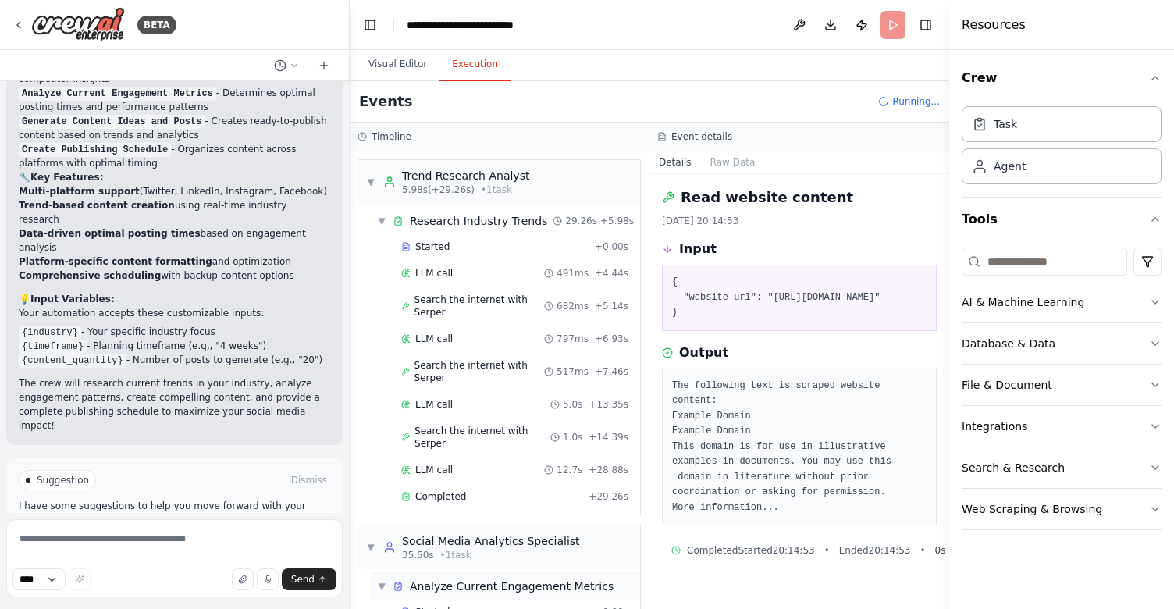
click at [375, 586] on div "▼ Analyze Current Engagement Metrics" at bounding box center [505, 586] width 269 height 28
click at [377, 536] on div "▼ Social Media Analytics Specialist 35.50s • 1 task" at bounding box center [473, 547] width 214 height 28
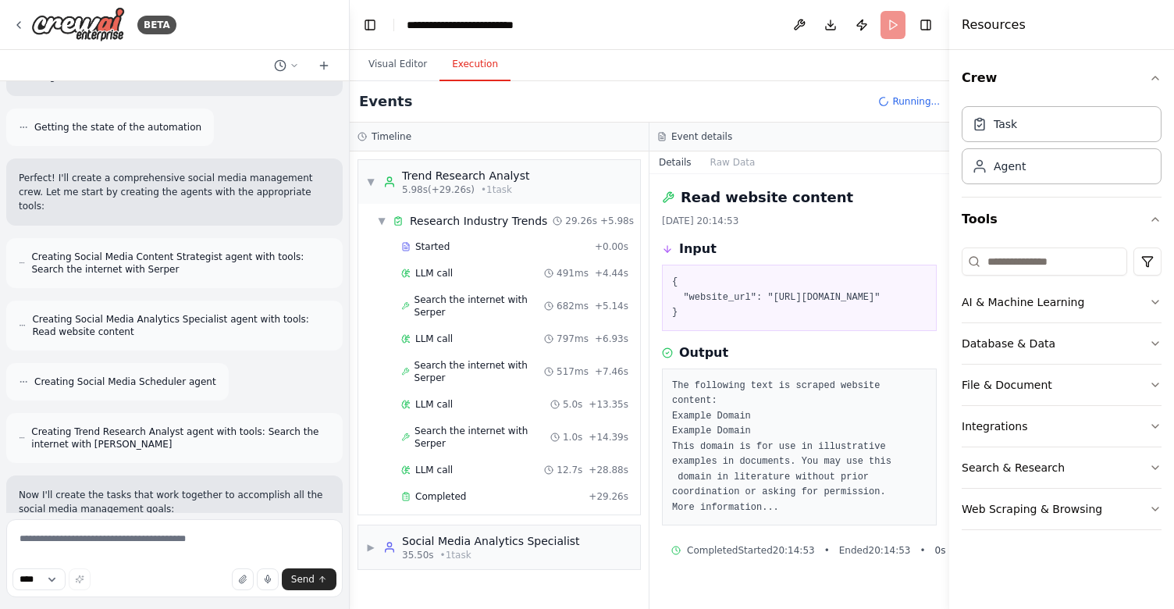
scroll to position [611, 0]
click at [1023, 300] on div "AI & Machine Learning" at bounding box center [1022, 302] width 123 height 16
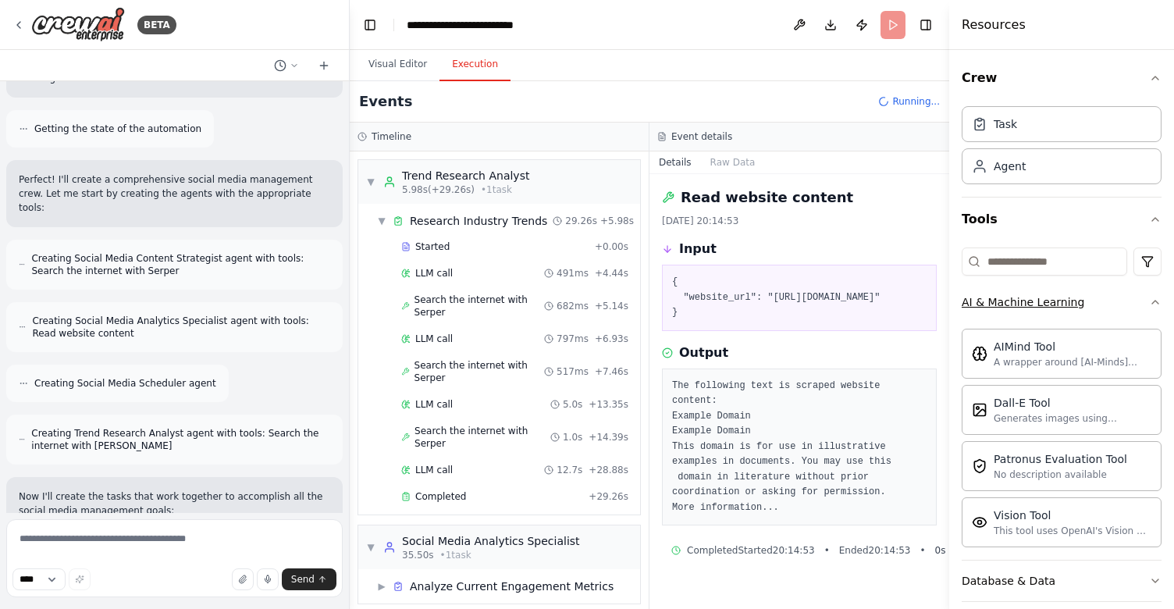
click at [1023, 300] on div "AI & Machine Learning" at bounding box center [1022, 302] width 123 height 16
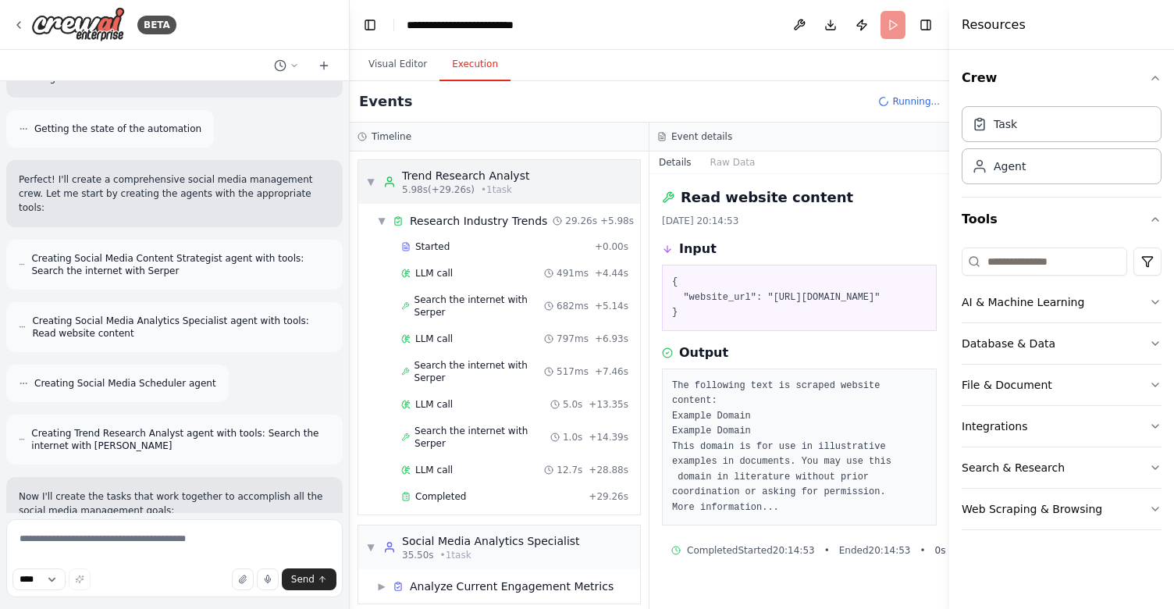
click at [375, 193] on div "▼ Trend Research Analyst 5.98s (+29.26s) • 1 task" at bounding box center [447, 182] width 163 height 28
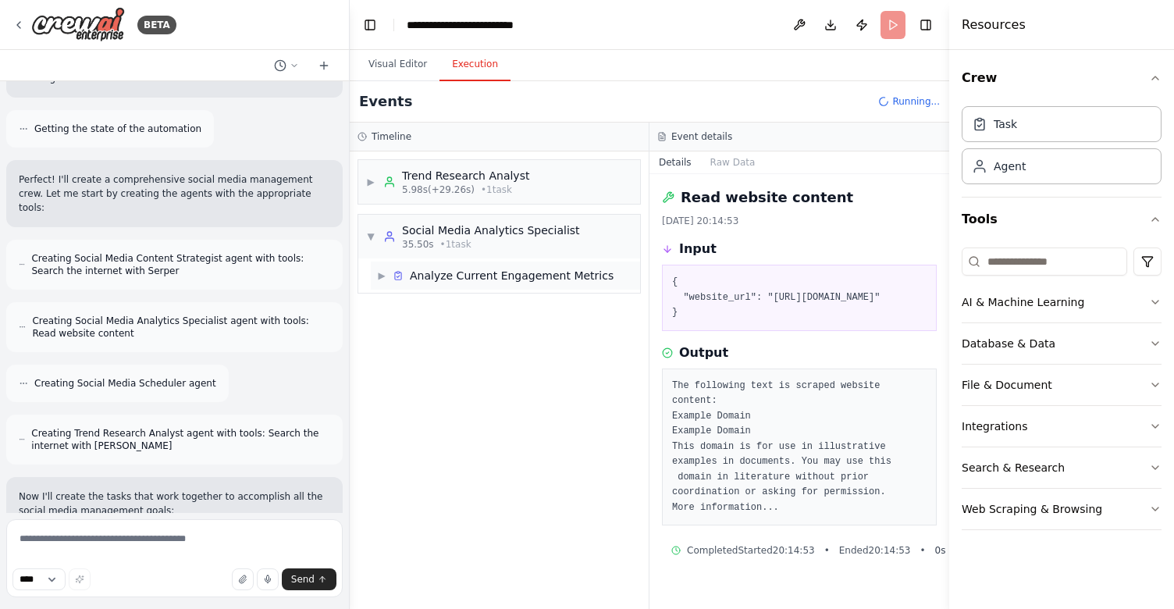
click at [459, 276] on span "Analyze Current Engagement Metrics" at bounding box center [512, 276] width 204 height 16
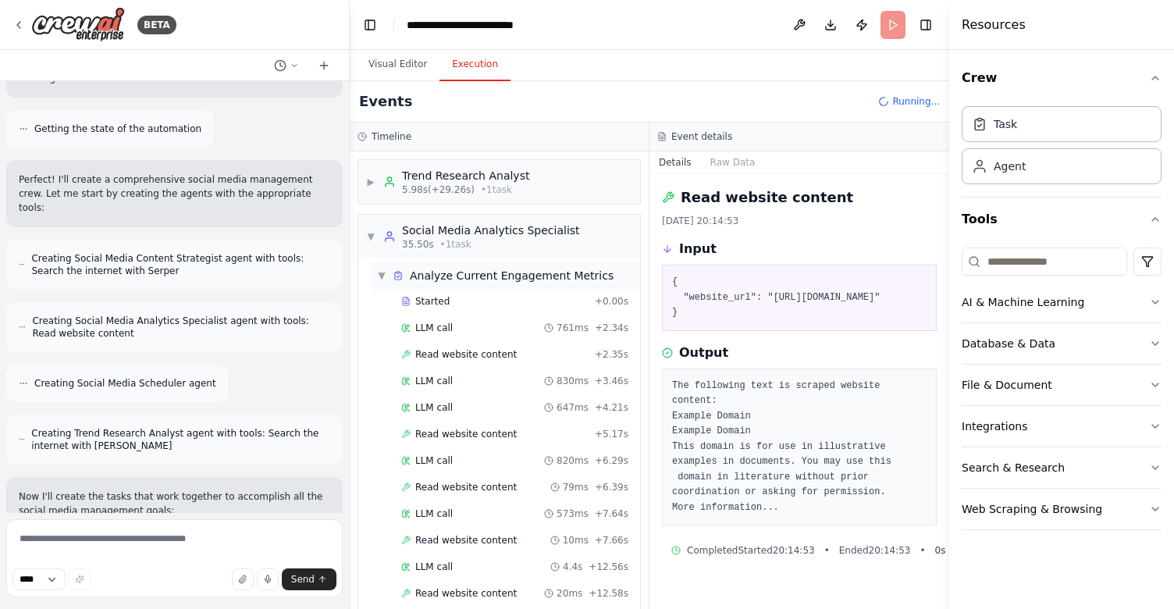
click at [385, 280] on span "▼" at bounding box center [381, 275] width 9 height 12
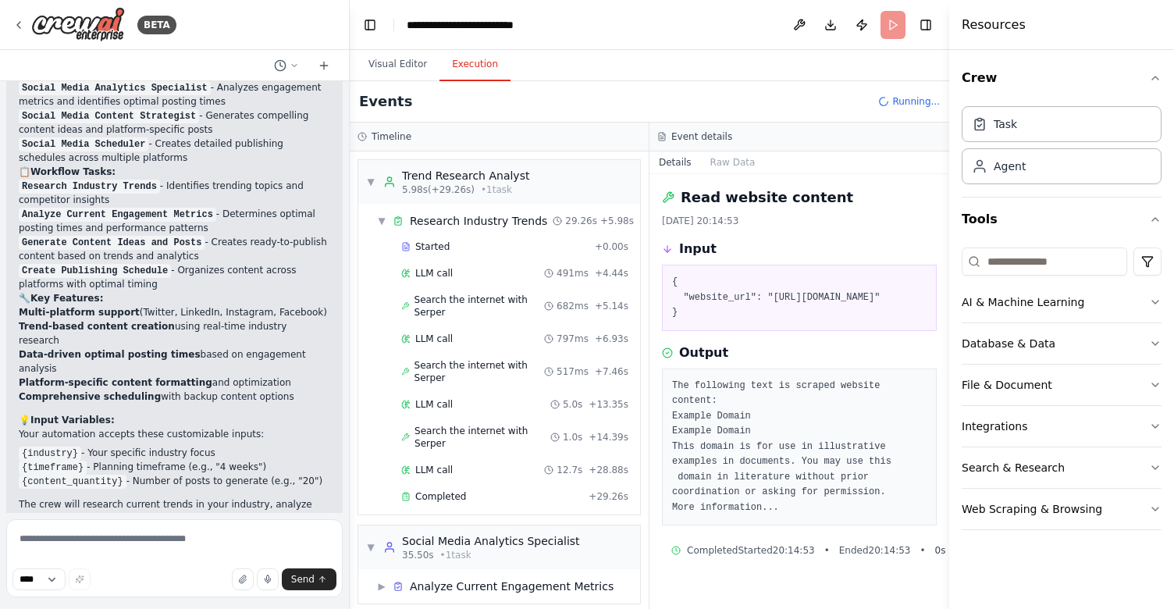
scroll to position [1632, 0]
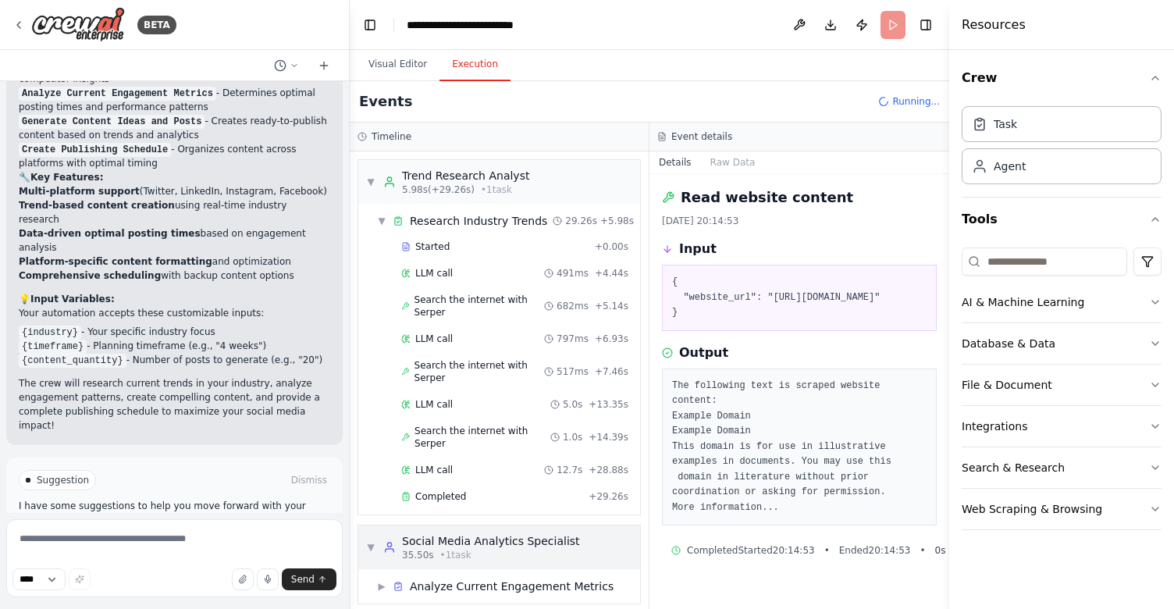
click at [371, 541] on div "▼ Social Media Analytics Specialist 35.50s • 1 task" at bounding box center [473, 547] width 214 height 28
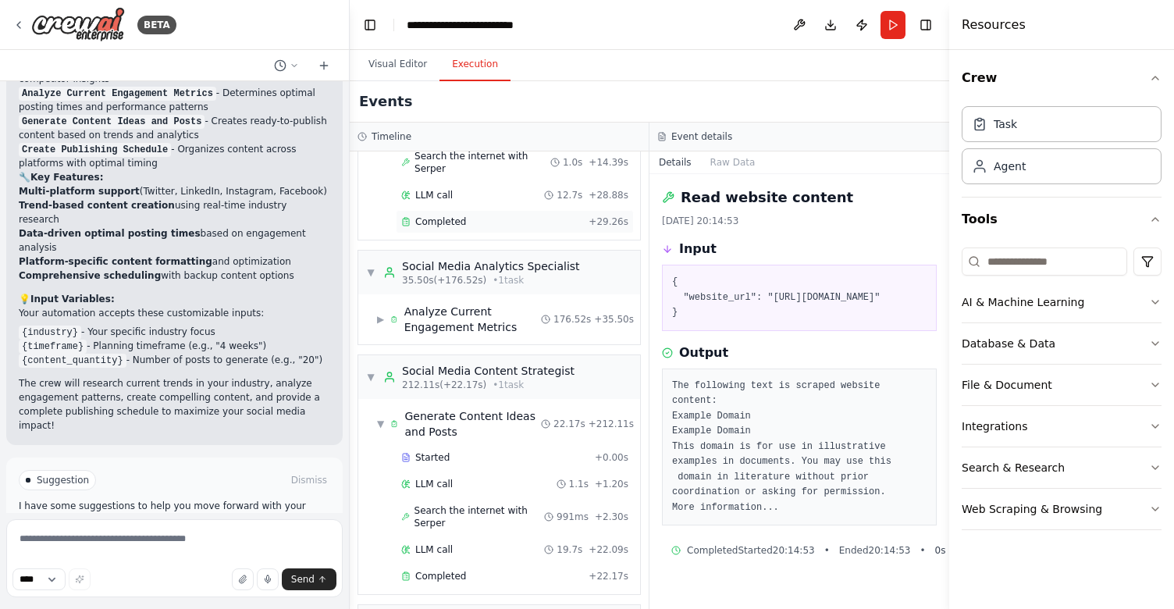
scroll to position [449, 0]
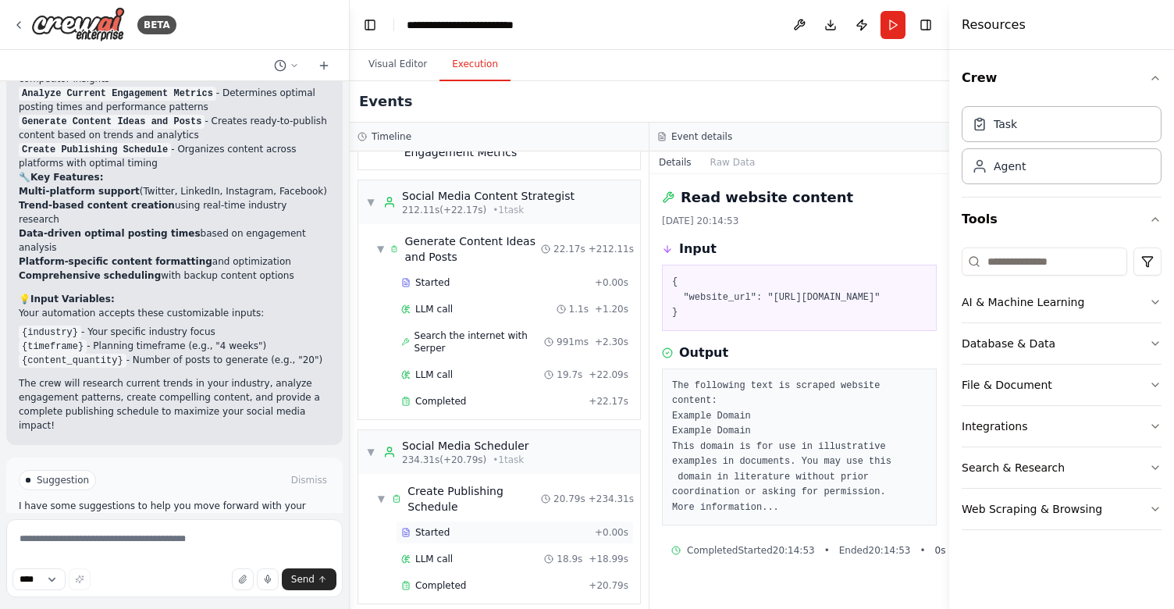
click at [463, 528] on div "Started + 0.00s" at bounding box center [515, 531] width 238 height 23
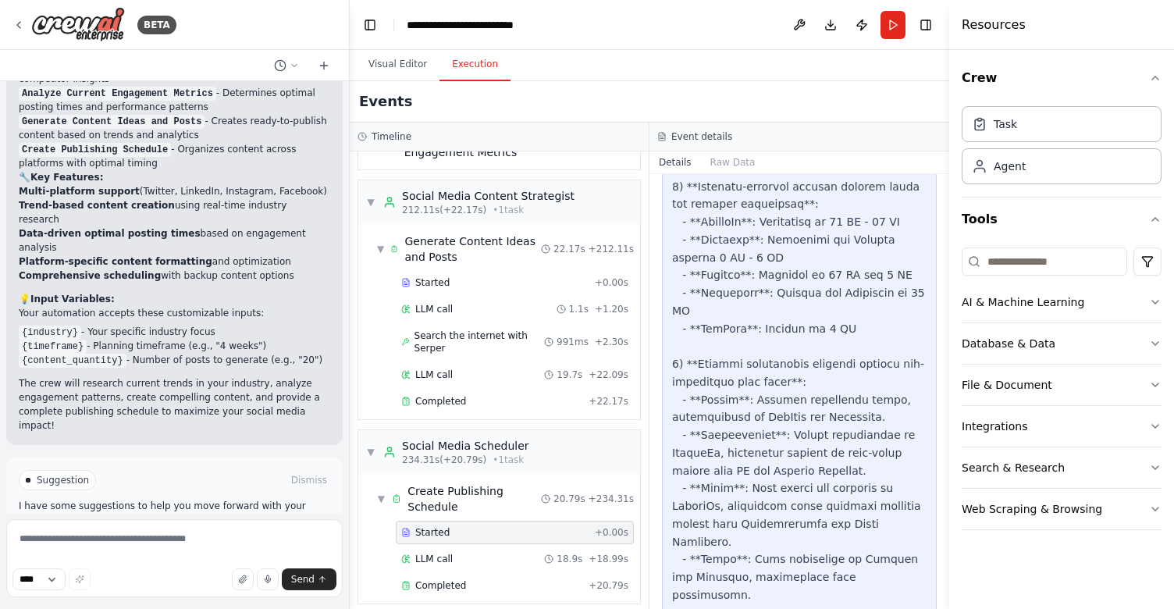
scroll to position [2874, 0]
